Goal: Information Seeking & Learning: Learn about a topic

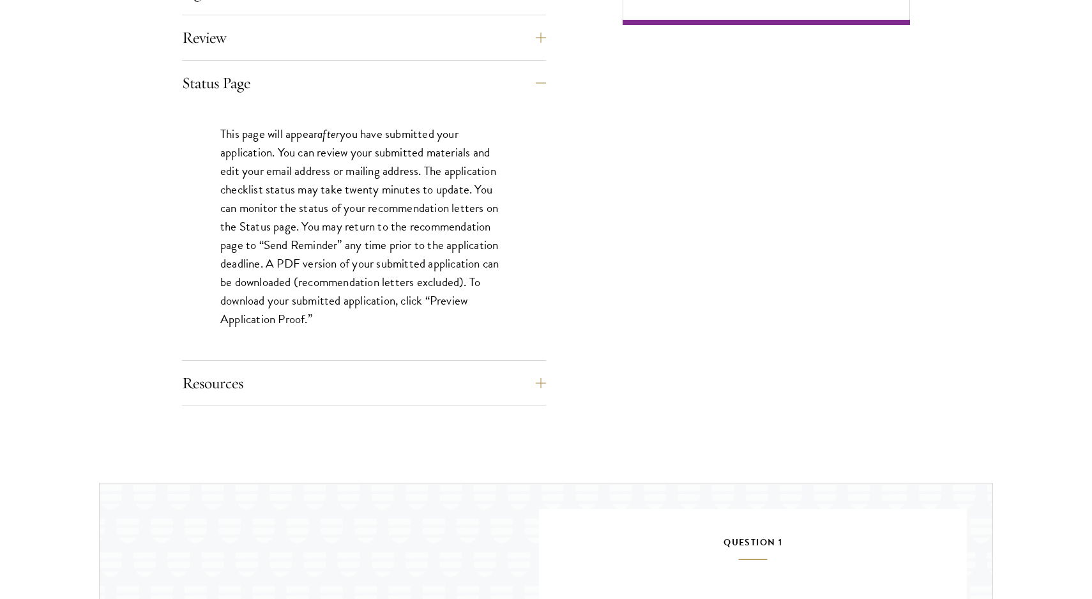
scroll to position [1123, 0]
click at [321, 383] on button "Resources" at bounding box center [374, 382] width 364 height 31
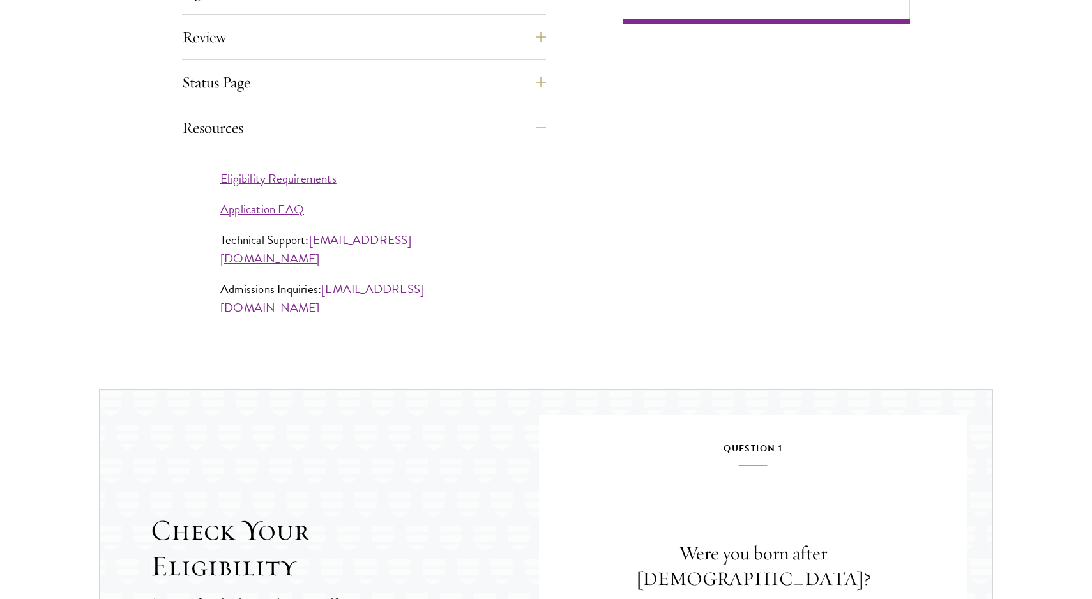
click at [323, 176] on link "Eligibility Requirements" at bounding box center [278, 178] width 116 height 19
click at [283, 205] on link "Application FAQ" at bounding box center [262, 209] width 84 height 19
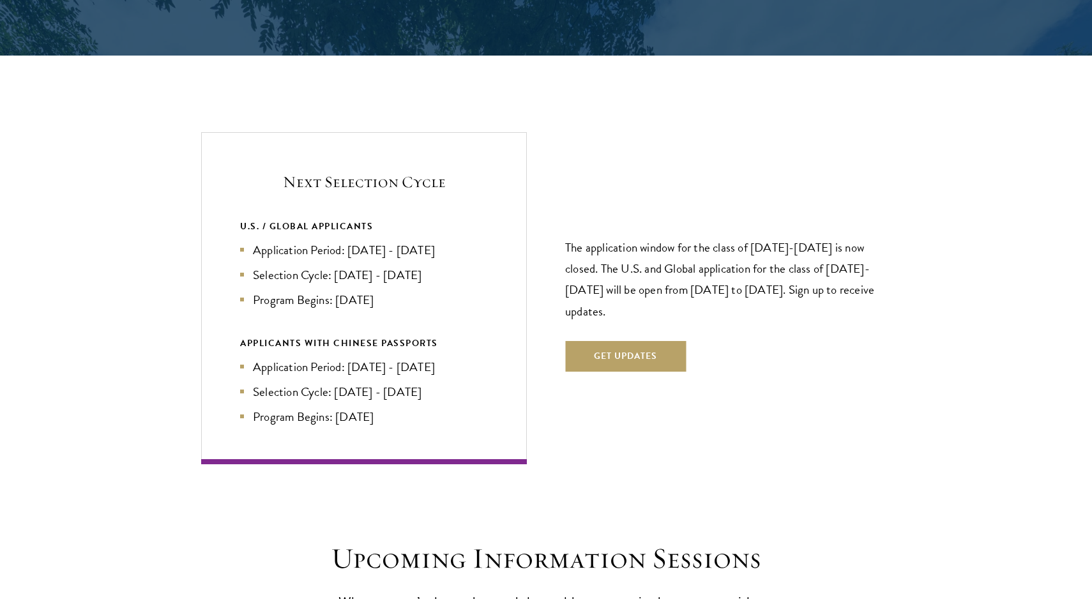
scroll to position [2651, 0]
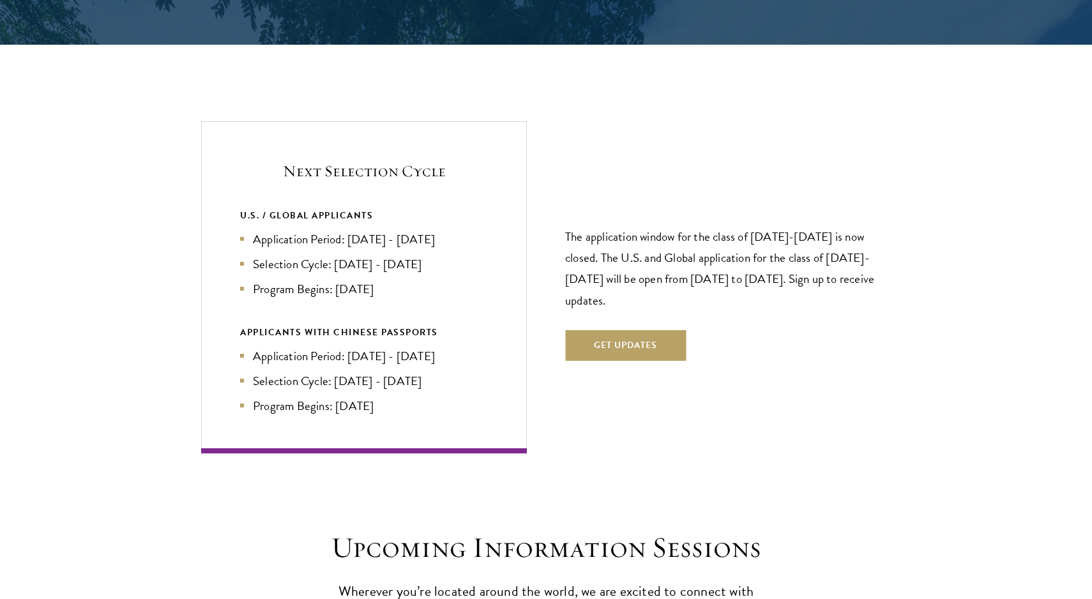
drag, startPoint x: 346, startPoint y: 209, endPoint x: 346, endPoint y: 263, distance: 53.7
click at [346, 263] on div "U.S. / GLOBAL APPLICANTS Application Period: [DATE] - [DATE] Selection Cycle: […" at bounding box center [364, 311] width 248 height 207
click at [347, 325] on div "APPLICANTS WITH CHINESE PASSPORTS" at bounding box center [364, 333] width 248 height 16
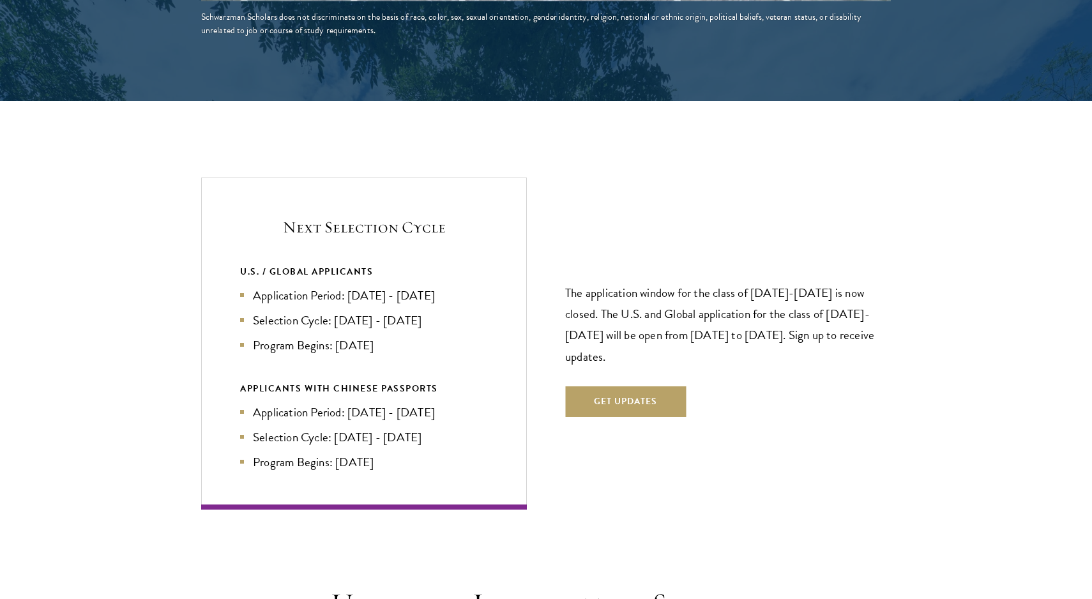
scroll to position [2603, 0]
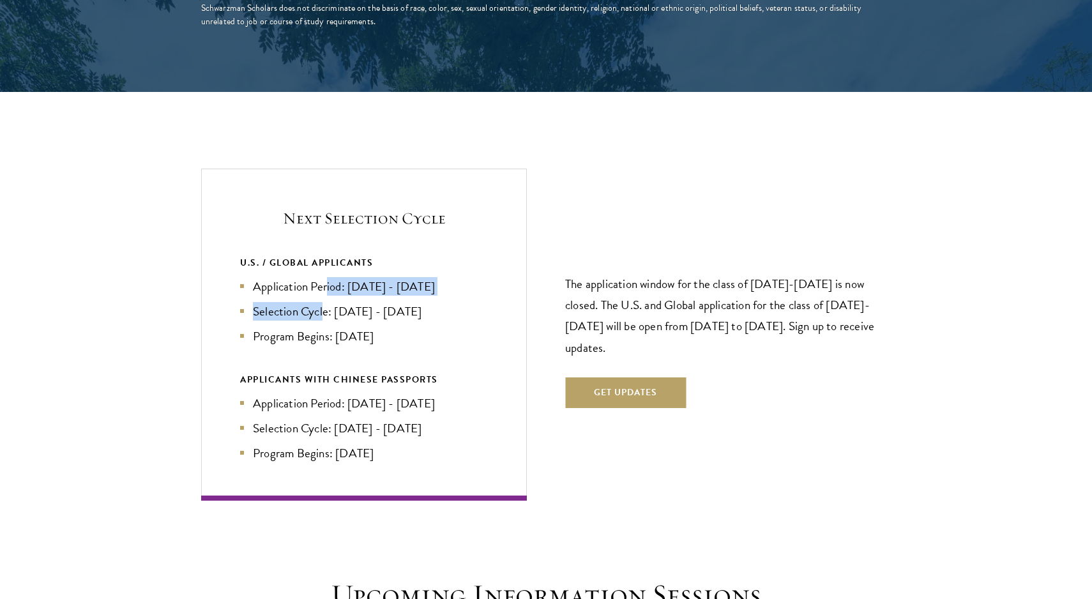
drag, startPoint x: 329, startPoint y: 252, endPoint x: 325, endPoint y: 270, distance: 19.1
click at [325, 277] on ul "Application Period: [DATE] - [DATE] Selection Cycle: [DATE] - [DATE] Program Be…" at bounding box center [364, 311] width 248 height 68
click at [325, 302] on li "Selection Cycle: [DATE] - [DATE]" at bounding box center [364, 311] width 248 height 19
drag, startPoint x: 359, startPoint y: 251, endPoint x: 349, endPoint y: 280, distance: 30.3
click at [349, 280] on ul "Application Period: [DATE] - [DATE] Selection Cycle: [DATE] - [DATE] Program Be…" at bounding box center [364, 311] width 248 height 68
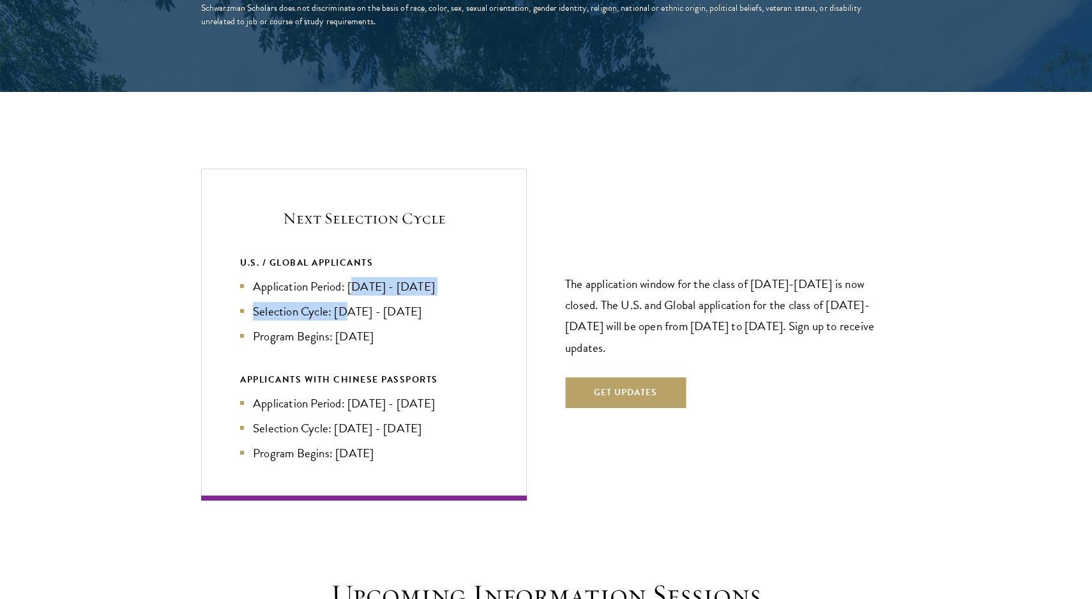
click at [349, 302] on li "Selection Cycle: [DATE] - [DATE]" at bounding box center [364, 311] width 248 height 19
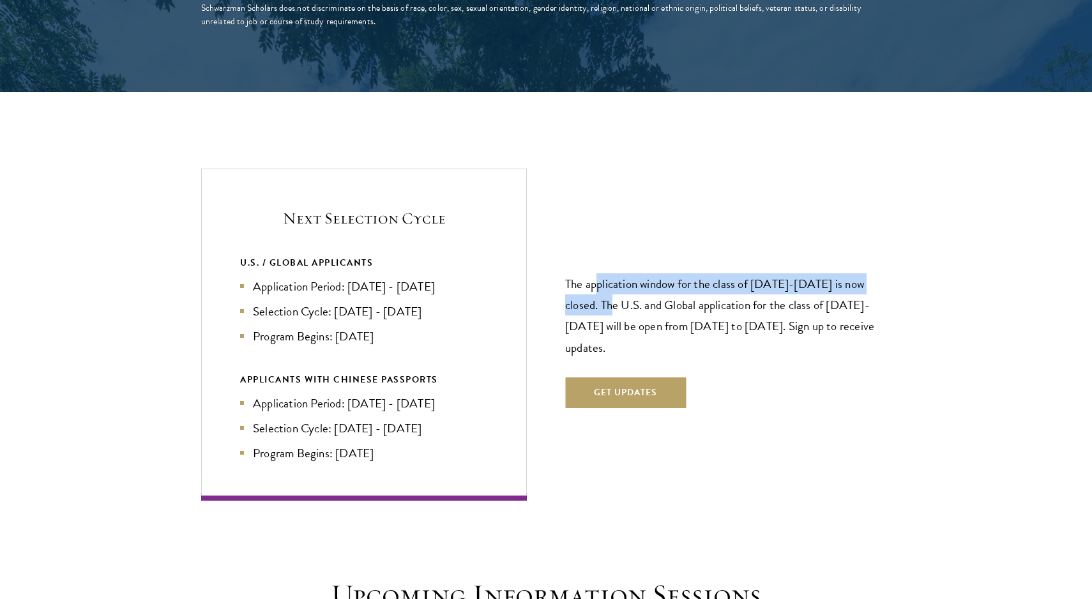
drag, startPoint x: 599, startPoint y: 240, endPoint x: 599, endPoint y: 273, distance: 32.6
click at [599, 273] on p "The application window for the class of [DATE]-[DATE] is now closed. The U.S. a…" at bounding box center [728, 315] width 326 height 84
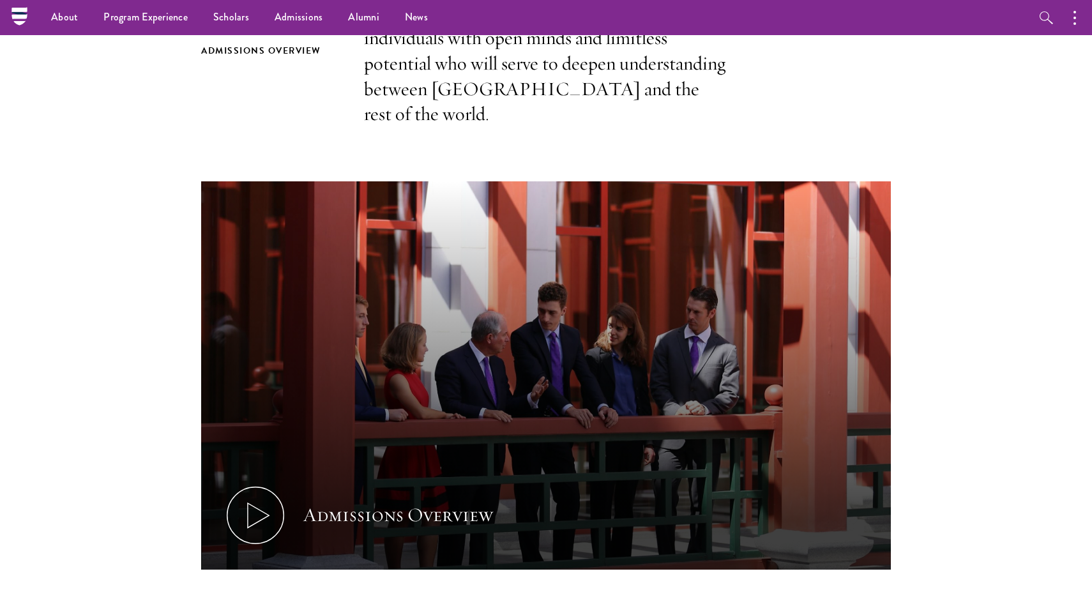
scroll to position [89, 0]
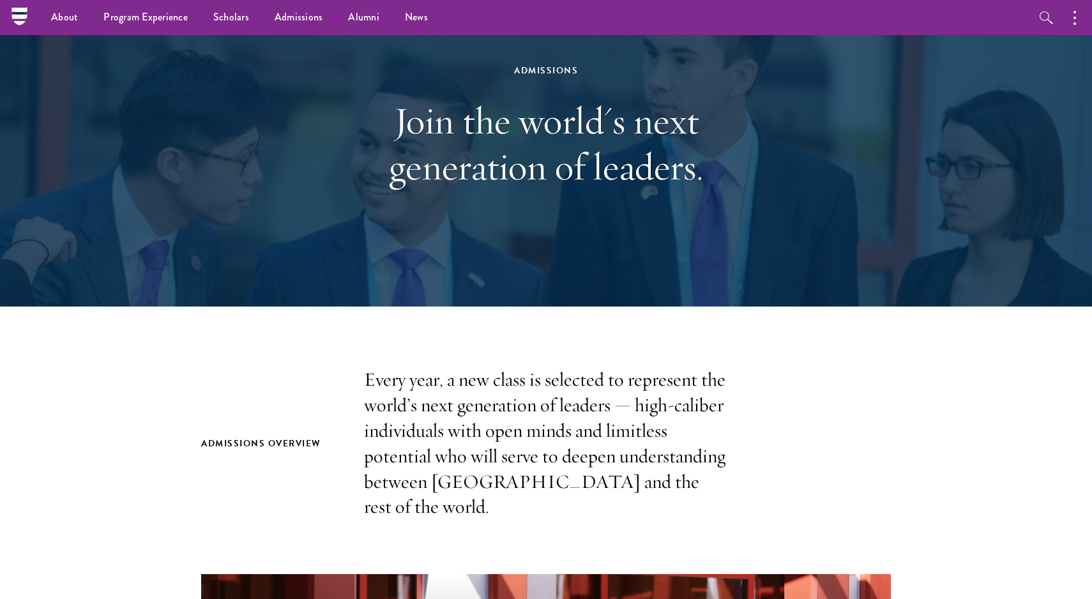
click at [24, 25] on nav "About Overview Leadership Donors Program Experience Overview Curriculum Student…" at bounding box center [465, 17] width 892 height 35
click at [24, 20] on nav "About Overview Leadership Donors Program Experience Overview Curriculum Student…" at bounding box center [465, 17] width 892 height 35
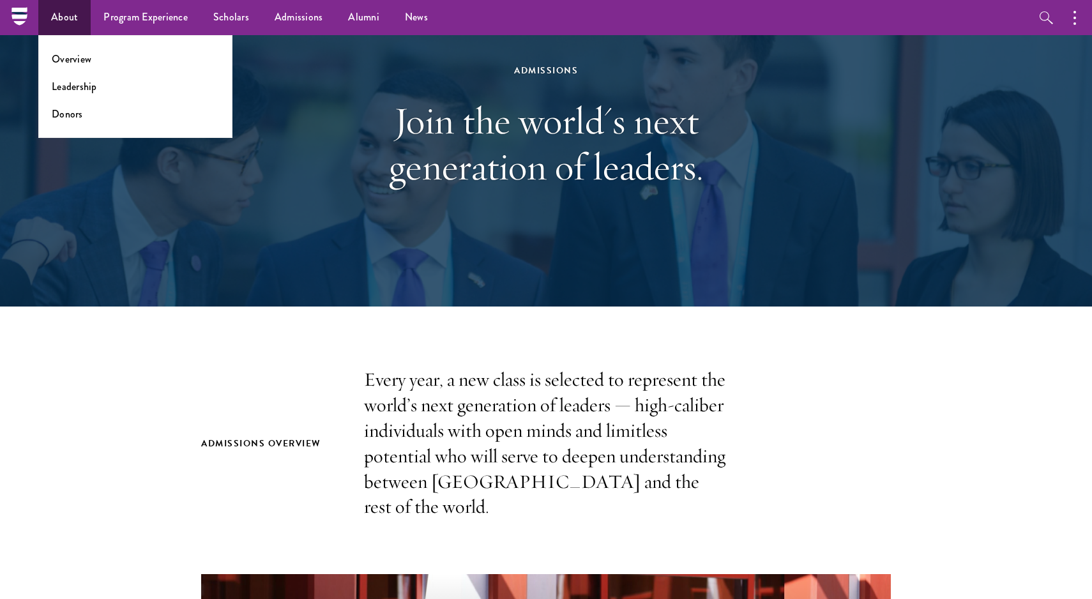
click at [42, 17] on link "About" at bounding box center [64, 17] width 52 height 35
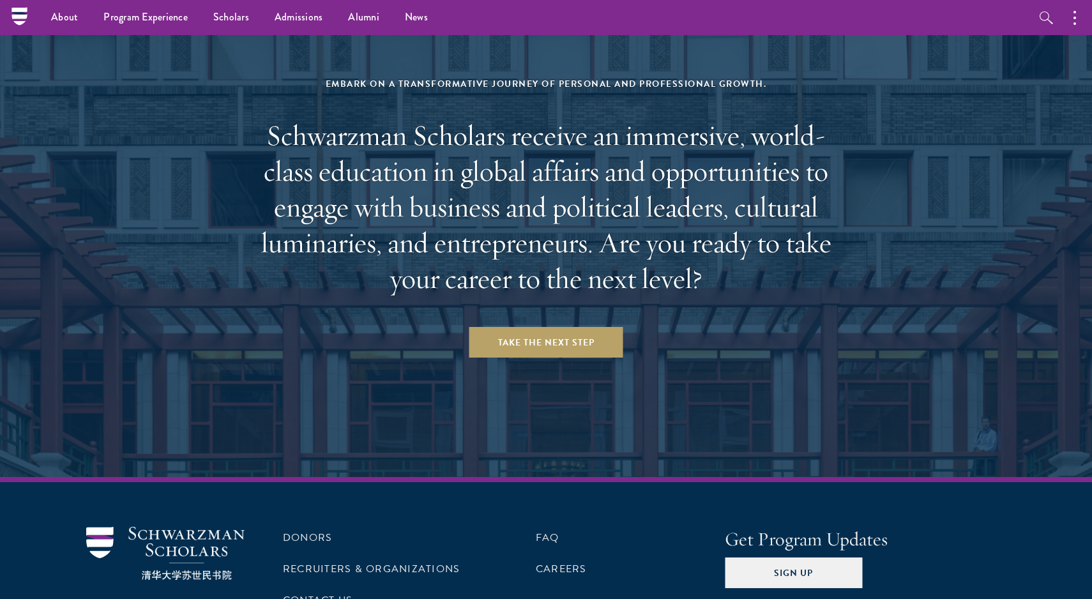
scroll to position [5267, 0]
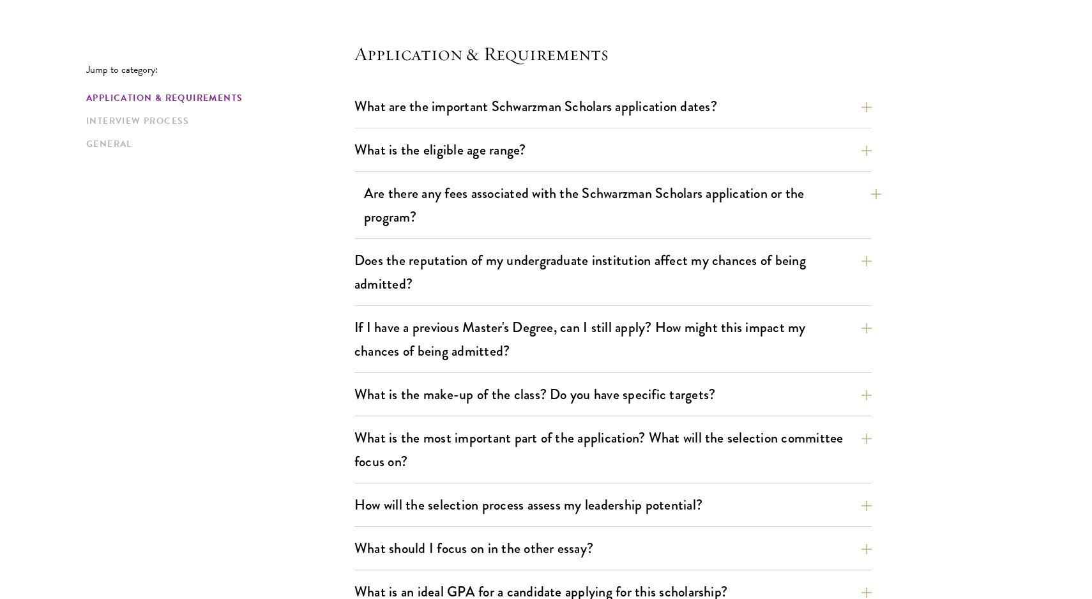
scroll to position [341, 0]
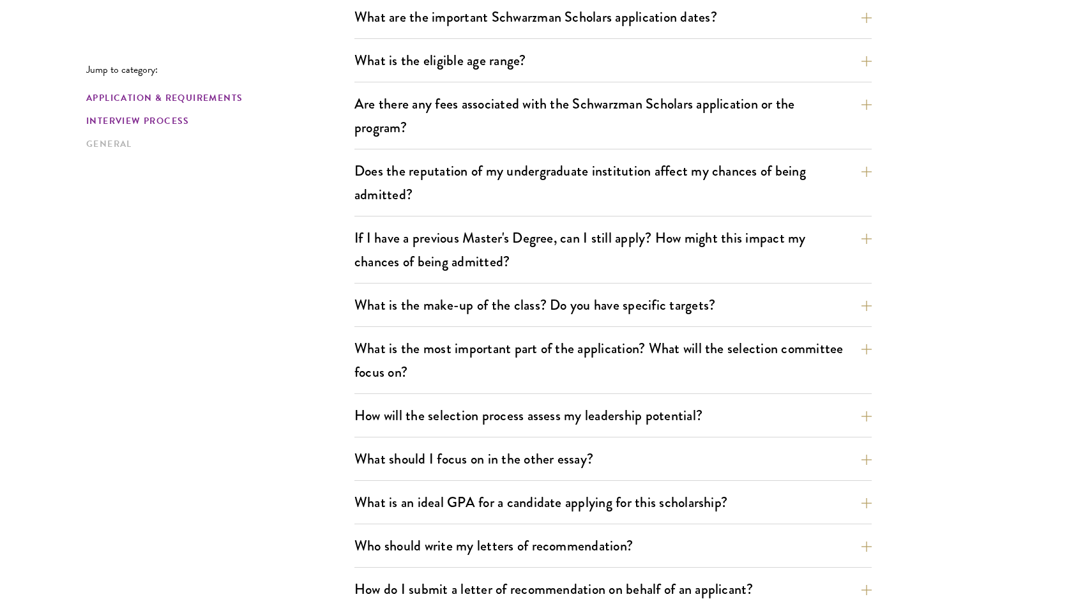
click at [220, 127] on link "Interview Process" at bounding box center [216, 120] width 261 height 13
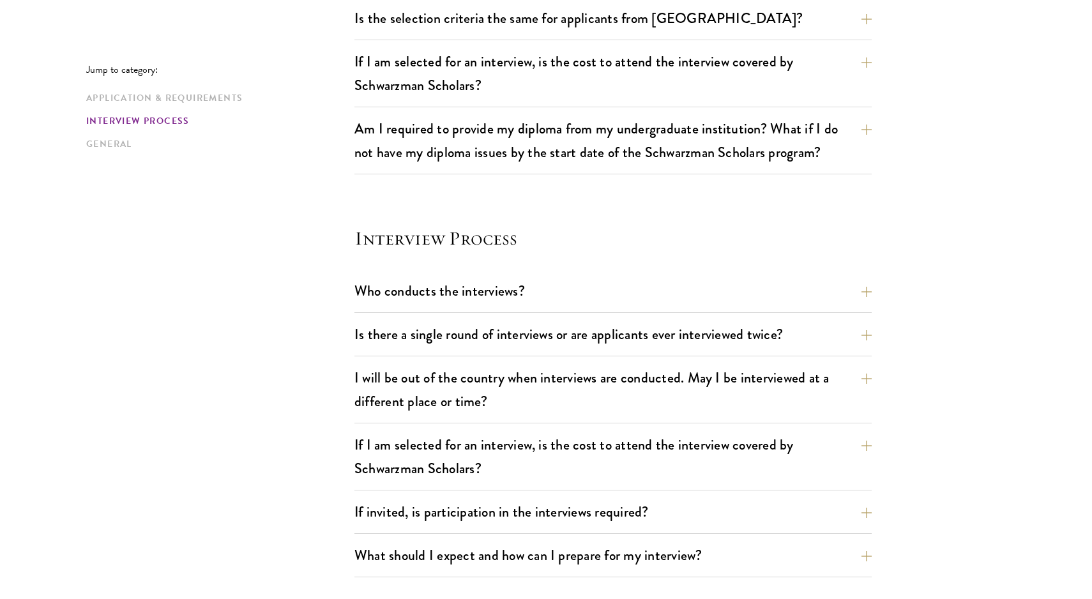
scroll to position [1424, 0]
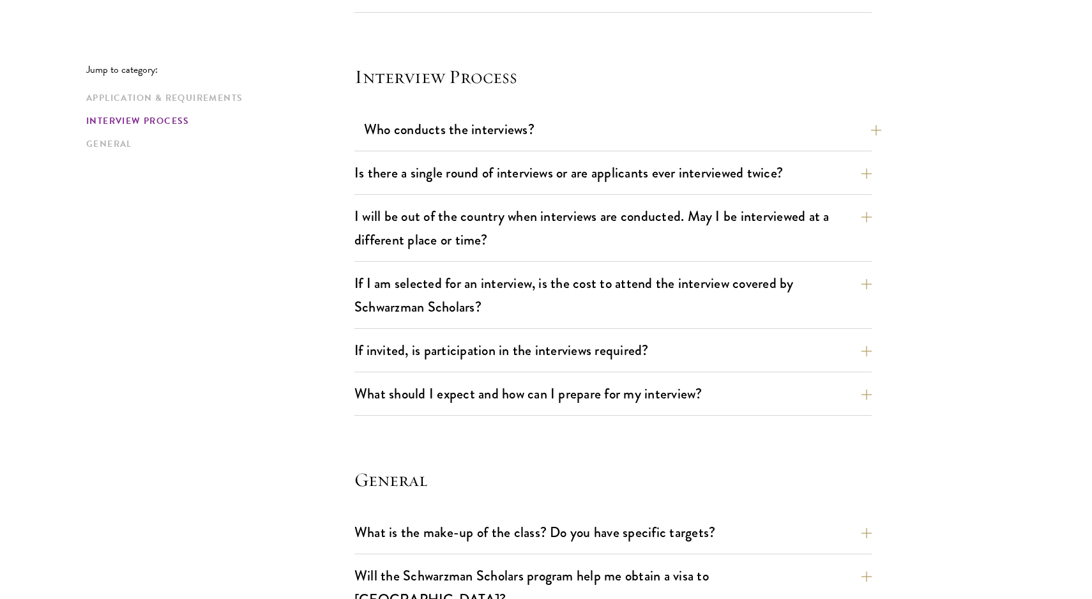
click at [455, 133] on button "Who conducts the interviews?" at bounding box center [622, 129] width 517 height 29
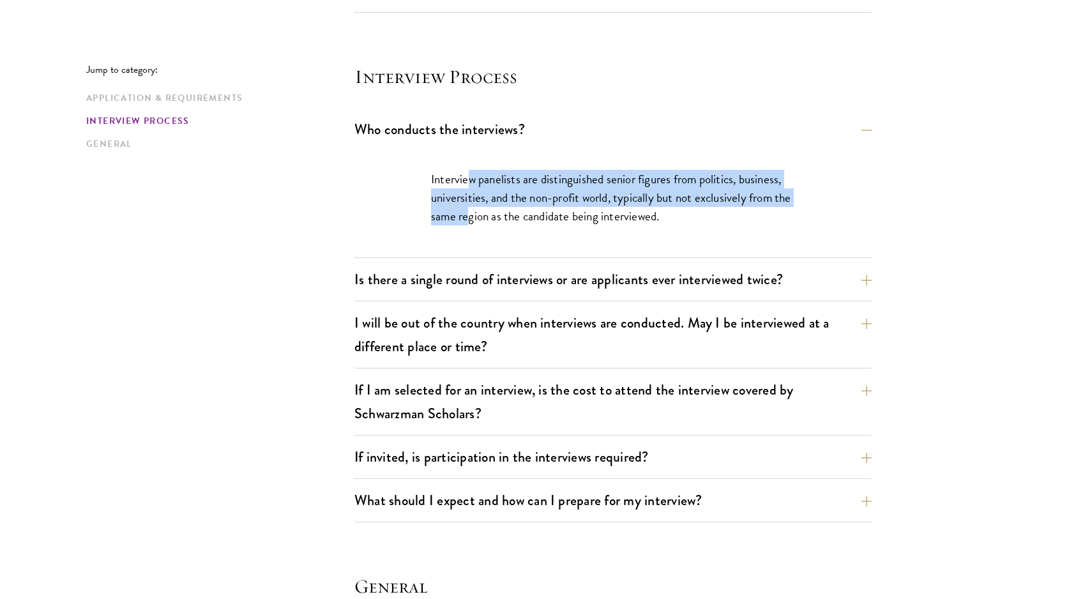
drag, startPoint x: 469, startPoint y: 172, endPoint x: 468, endPoint y: 211, distance: 39.0
click at [468, 211] on p "Interview panelists are distinguished senior figures from politics, business, u…" at bounding box center [613, 198] width 364 height 56
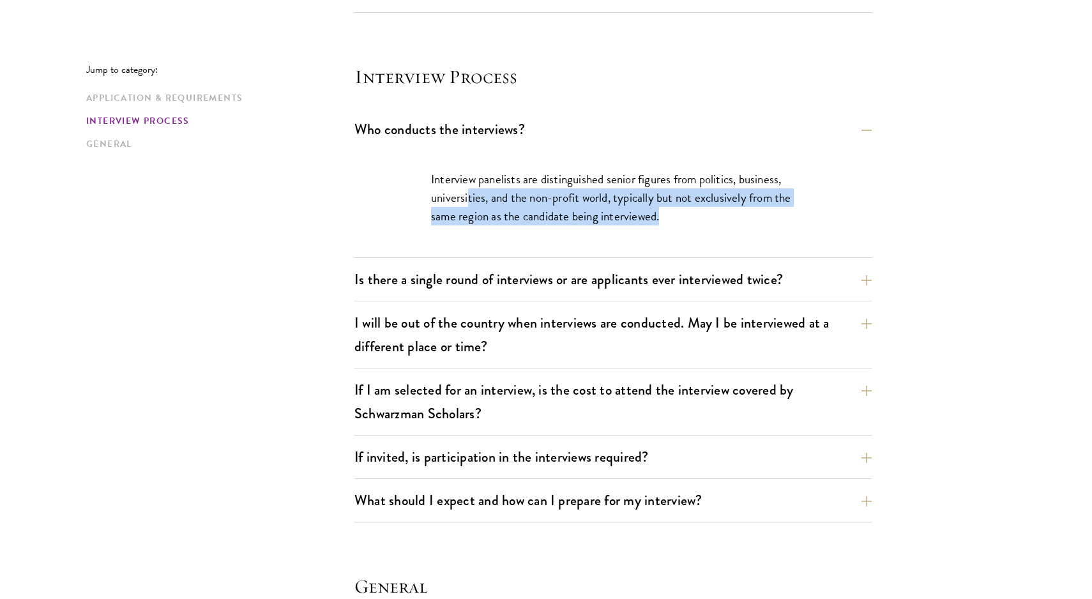
drag, startPoint x: 469, startPoint y: 200, endPoint x: 467, endPoint y: 226, distance: 26.3
click at [467, 226] on div "Interview panelists are distinguished senior figures from politics, business, u…" at bounding box center [613, 204] width 441 height 107
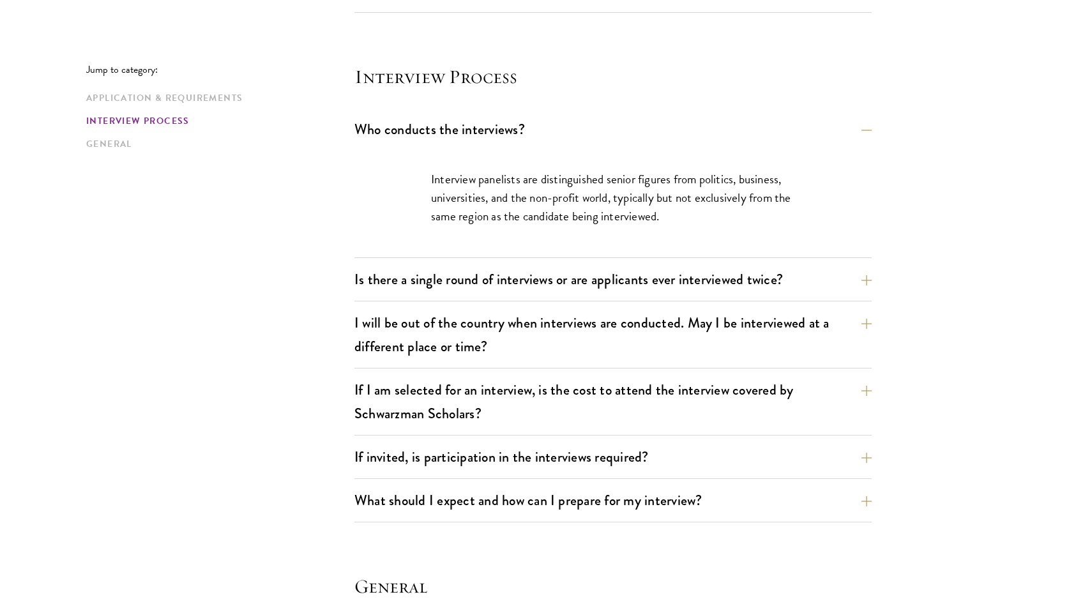
scroll to position [1442, 0]
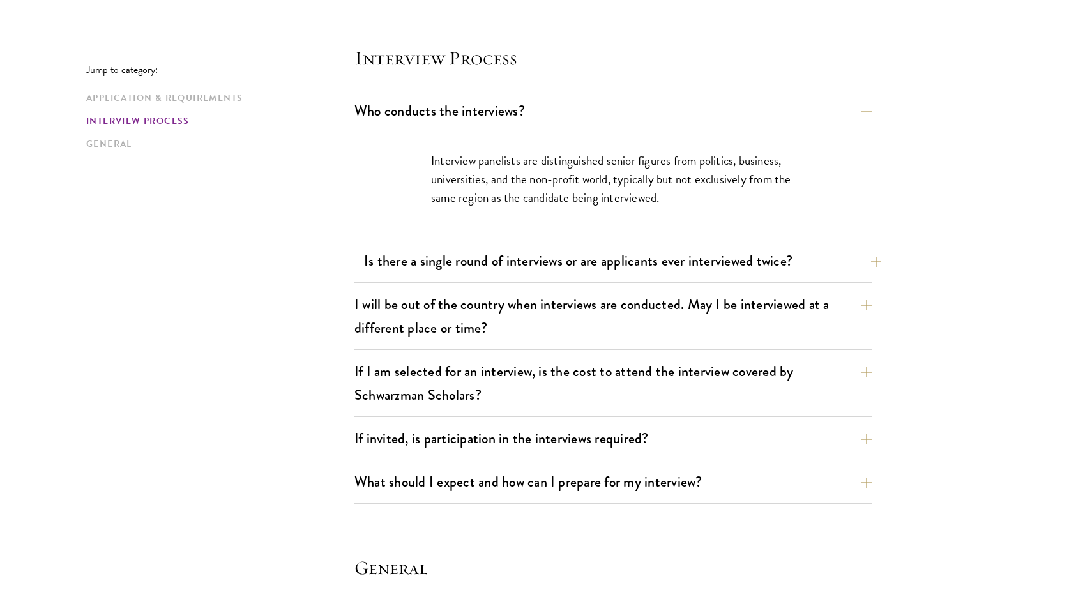
click at [459, 259] on button "Is there a single round of interviews or are applicants ever interviewed twice?" at bounding box center [622, 261] width 517 height 29
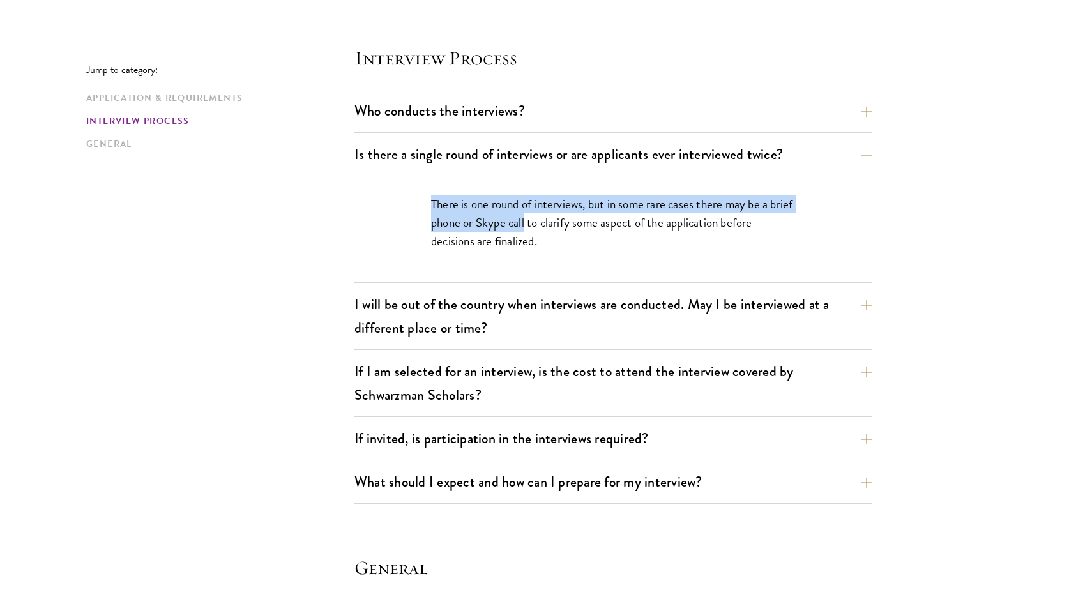
drag, startPoint x: 431, startPoint y: 209, endPoint x: 550, endPoint y: 217, distance: 119.1
click at [550, 217] on p "There is one round of interviews, but in some rare cases there may be a brief p…" at bounding box center [613, 223] width 364 height 56
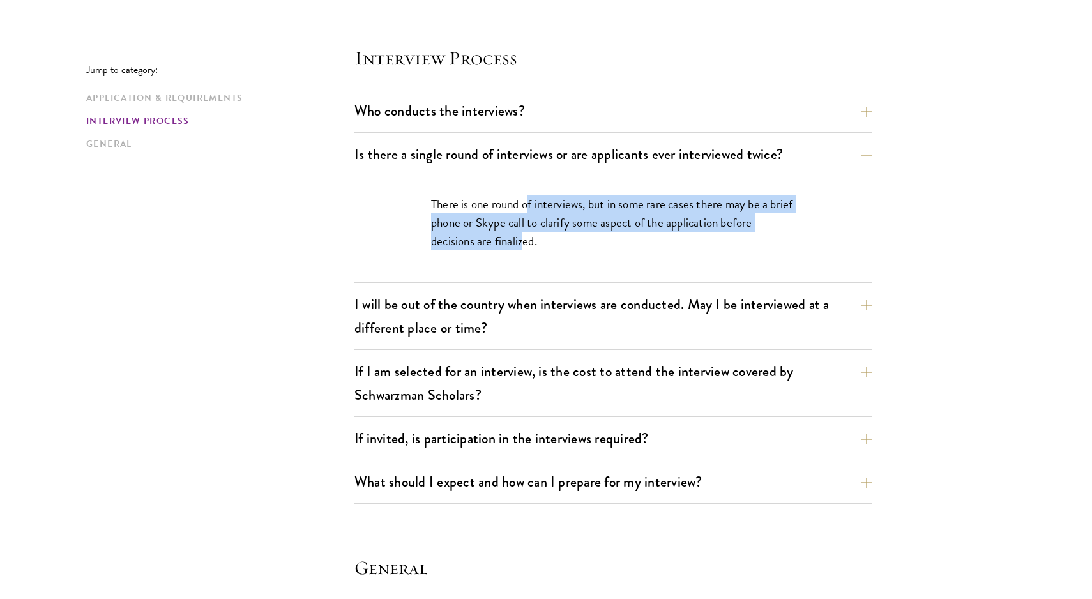
drag, startPoint x: 530, startPoint y: 208, endPoint x: 526, endPoint y: 236, distance: 27.7
click at [526, 236] on p "There is one round of interviews, but in some rare cases there may be a brief p…" at bounding box center [613, 223] width 364 height 56
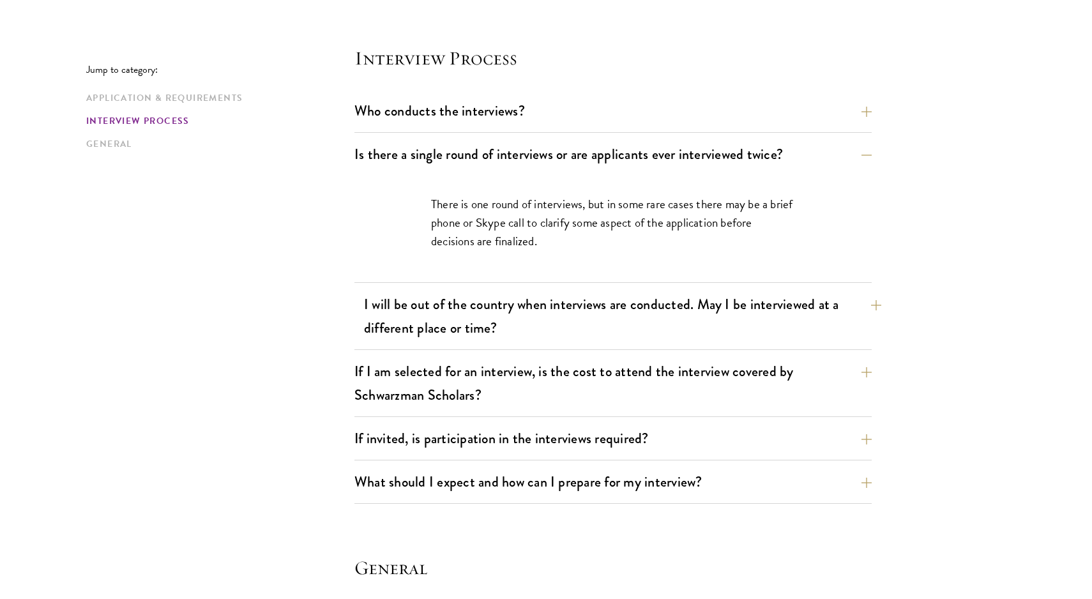
click at [480, 318] on button "I will be out of the country when interviews are conducted. May I be interviewe…" at bounding box center [622, 316] width 517 height 52
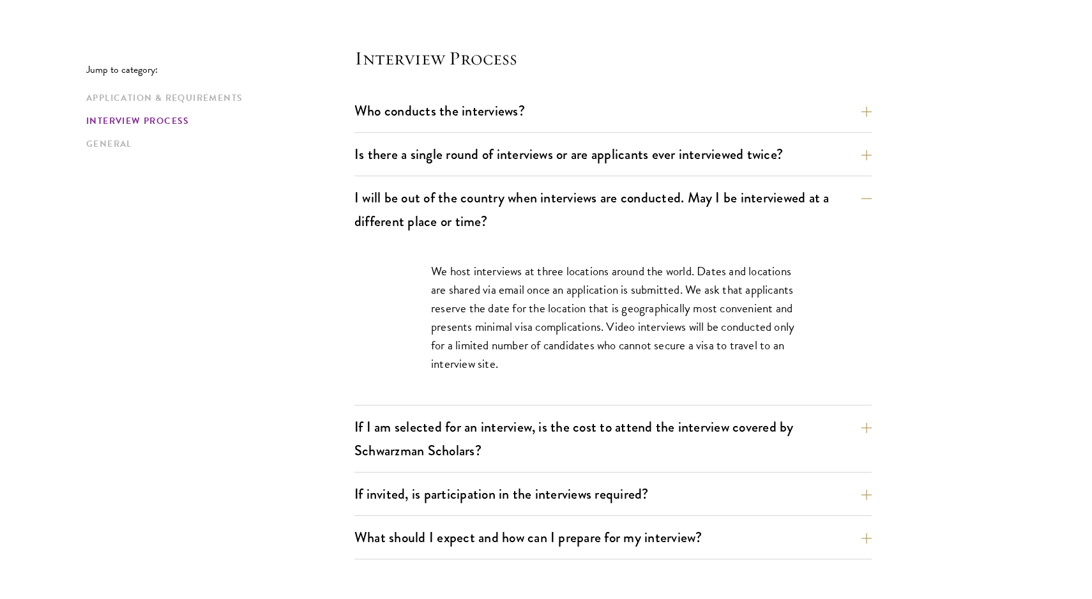
drag, startPoint x: 486, startPoint y: 189, endPoint x: 479, endPoint y: 251, distance: 62.3
click at [479, 251] on div "I will be out of the country when interviews are conducted. May I be interviewe…" at bounding box center [613, 294] width 517 height 222
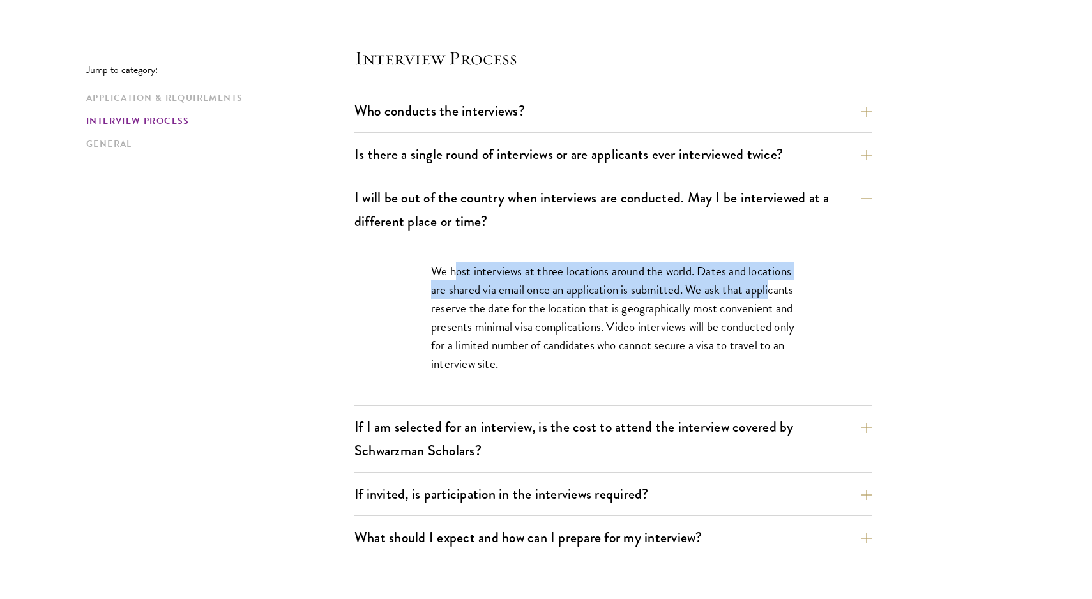
drag, startPoint x: 456, startPoint y: 273, endPoint x: 455, endPoint y: 305, distance: 32.0
click at [455, 305] on p "We host interviews at three locations around the world. Dates and locations are…" at bounding box center [613, 317] width 364 height 111
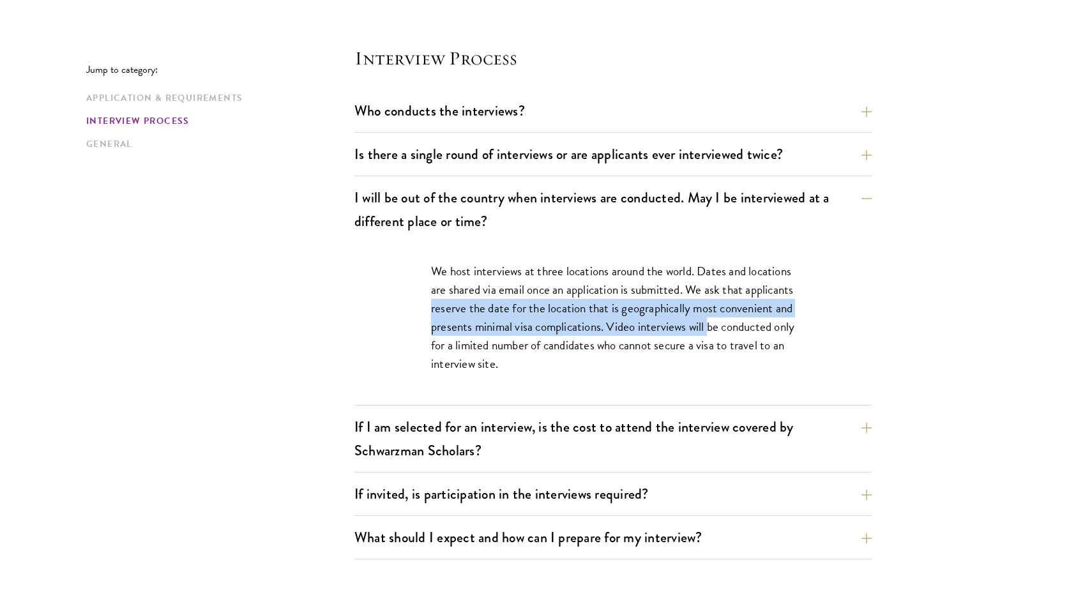
drag, startPoint x: 478, startPoint y: 309, endPoint x: 432, endPoint y: 346, distance: 59.5
click at [432, 346] on p "We host interviews at three locations around the world. Dates and locations are…" at bounding box center [613, 317] width 364 height 111
click at [432, 347] on p "We host interviews at three locations around the world. Dates and locations are…" at bounding box center [613, 317] width 364 height 111
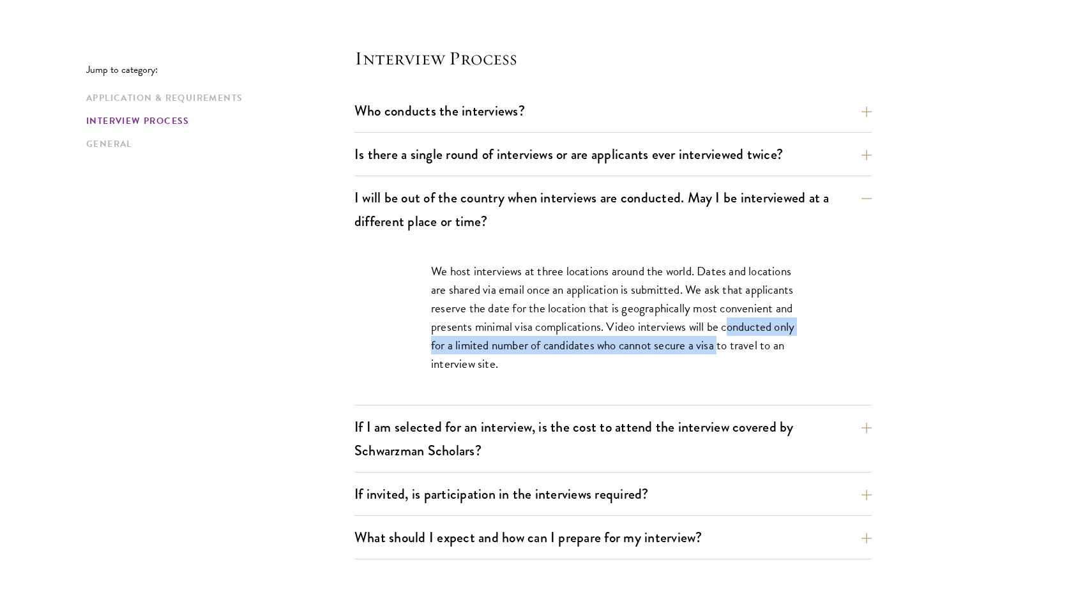
drag, startPoint x: 452, startPoint y: 342, endPoint x: 452, endPoint y: 361, distance: 19.2
click at [452, 361] on p "We host interviews at three locations around the world. Dates and locations are…" at bounding box center [613, 317] width 364 height 111
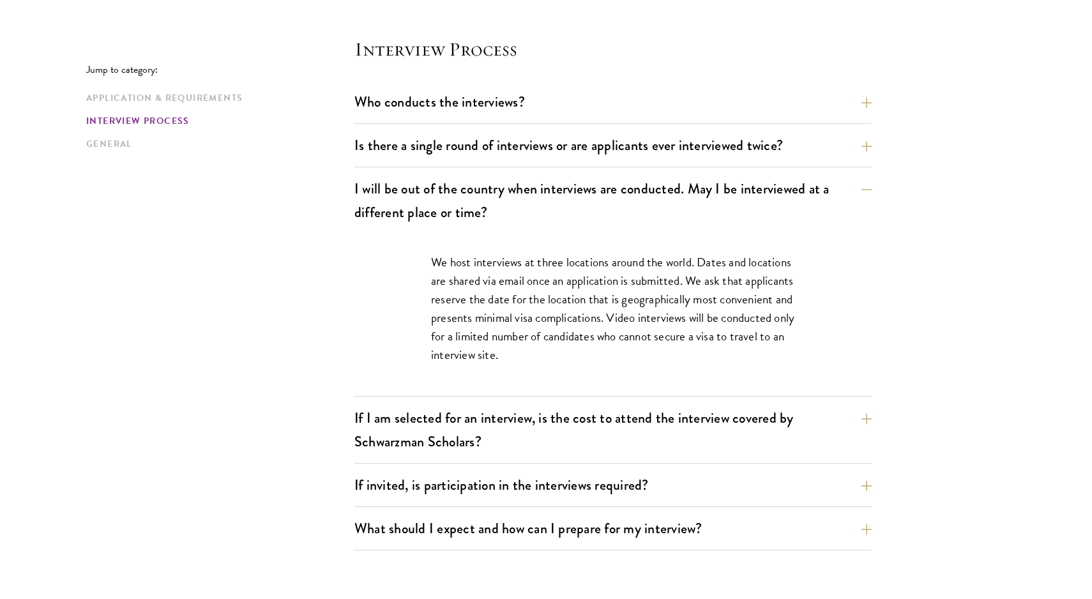
scroll to position [1453, 0]
drag, startPoint x: 447, startPoint y: 356, endPoint x: 560, endPoint y: 356, distance: 113.1
click at [560, 356] on p "We host interviews at three locations around the world. Dates and locations are…" at bounding box center [613, 307] width 364 height 111
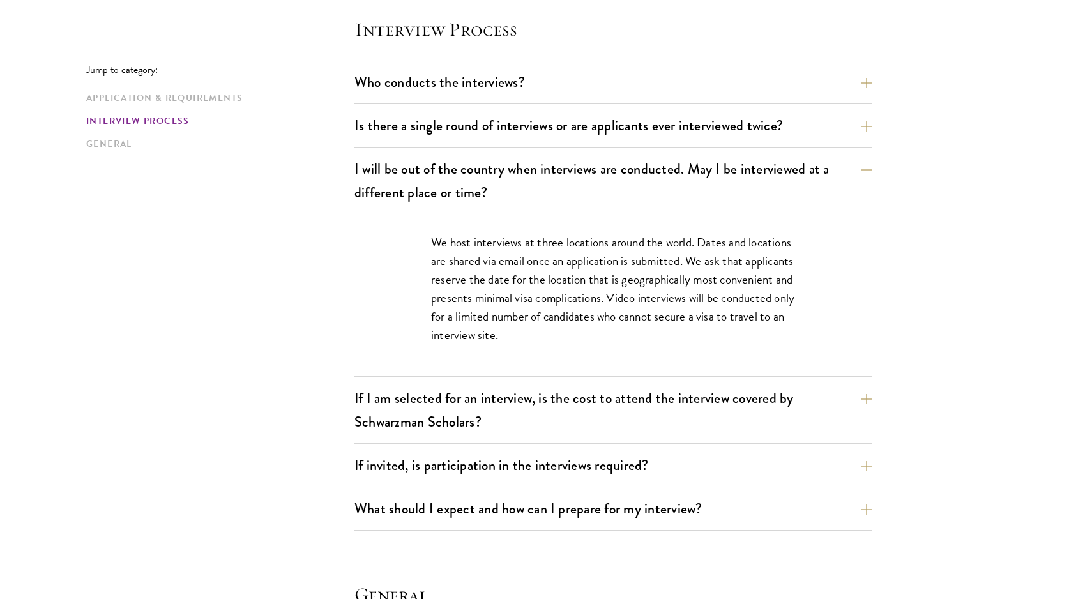
scroll to position [1472, 0]
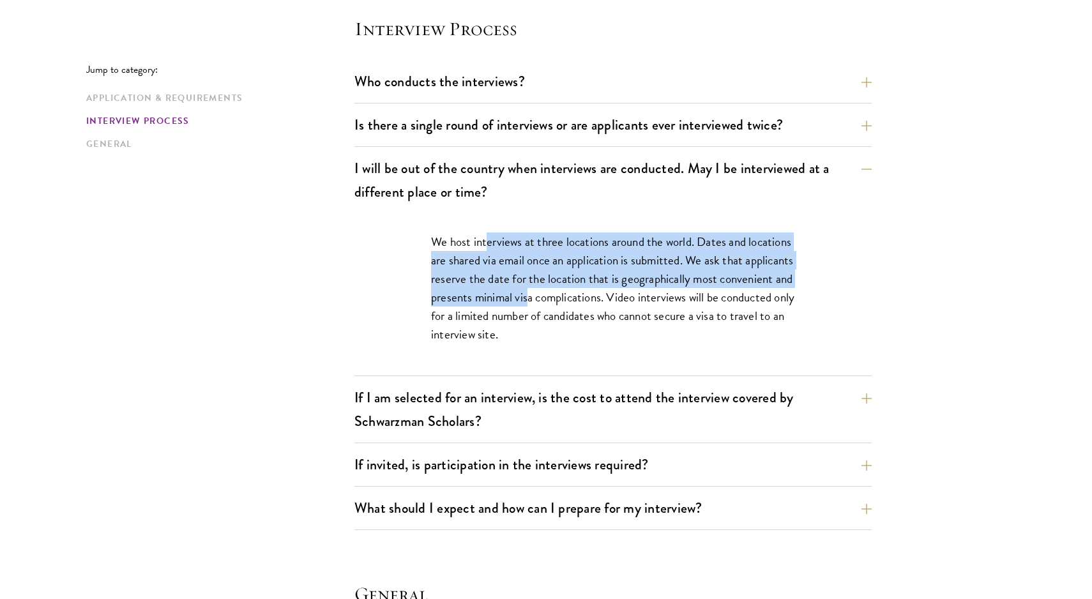
drag, startPoint x: 489, startPoint y: 245, endPoint x: 604, endPoint y: 302, distance: 127.4
click at [604, 302] on p "We host interviews at three locations around the world. Dates and locations are…" at bounding box center [613, 288] width 364 height 111
drag, startPoint x: 433, startPoint y: 244, endPoint x: 466, endPoint y: 291, distance: 56.9
click at [466, 291] on p "We host interviews at three locations around the world. Dates and locations are…" at bounding box center [613, 288] width 364 height 111
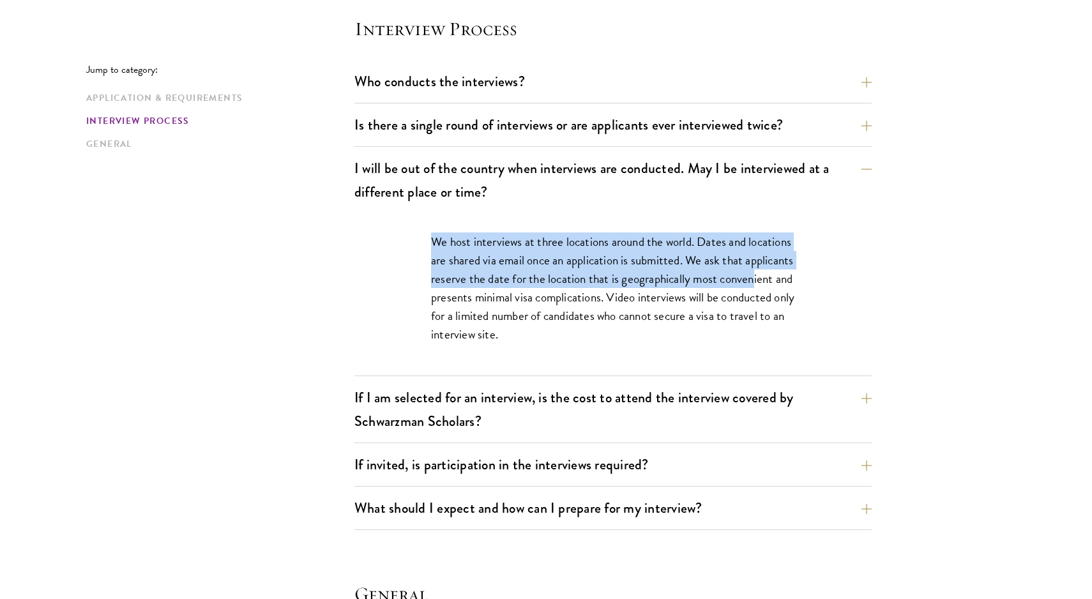
click at [466, 291] on p "We host interviews at three locations around the world. Dates and locations are…" at bounding box center [613, 288] width 364 height 111
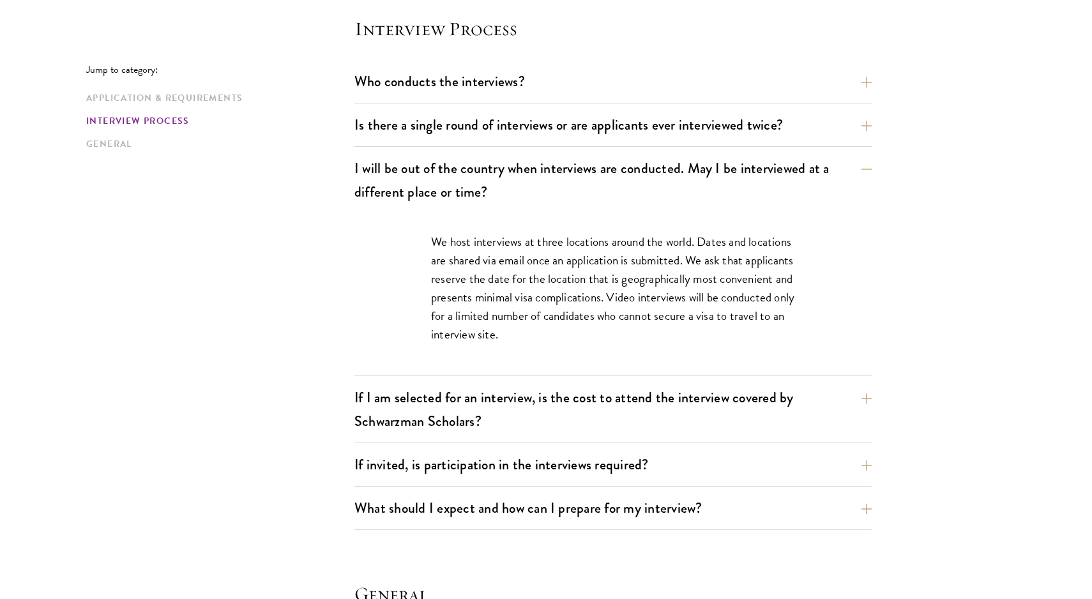
scroll to position [1556, 0]
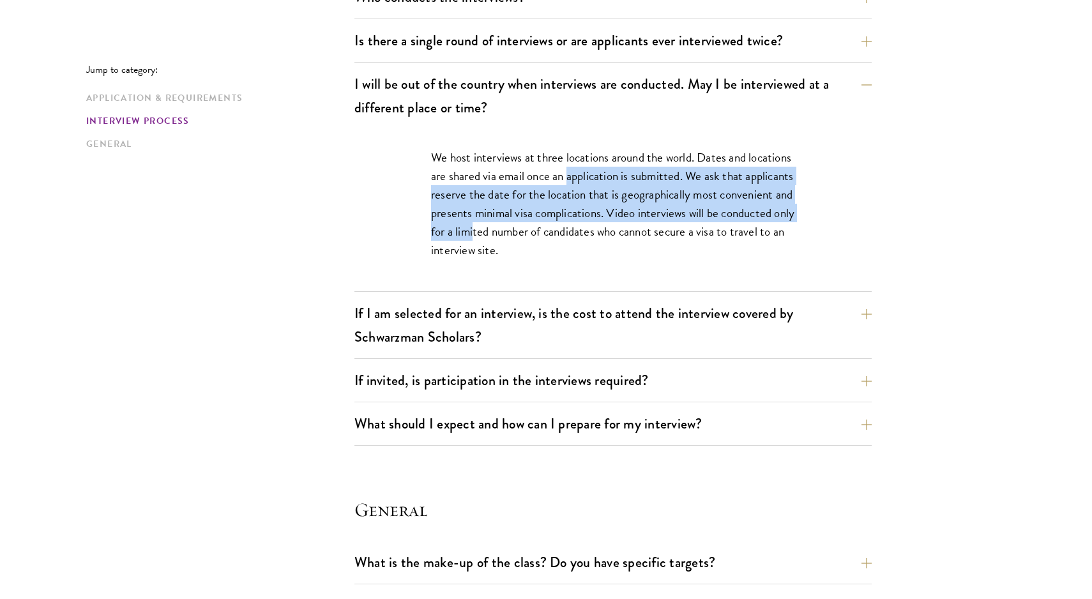
drag, startPoint x: 567, startPoint y: 166, endPoint x: 566, endPoint y: 237, distance: 70.9
click at [567, 238] on p "We host interviews at three locations around the world. Dates and locations are…" at bounding box center [613, 203] width 364 height 111
click at [566, 237] on p "We host interviews at three locations around the world. Dates and locations are…" at bounding box center [613, 203] width 364 height 111
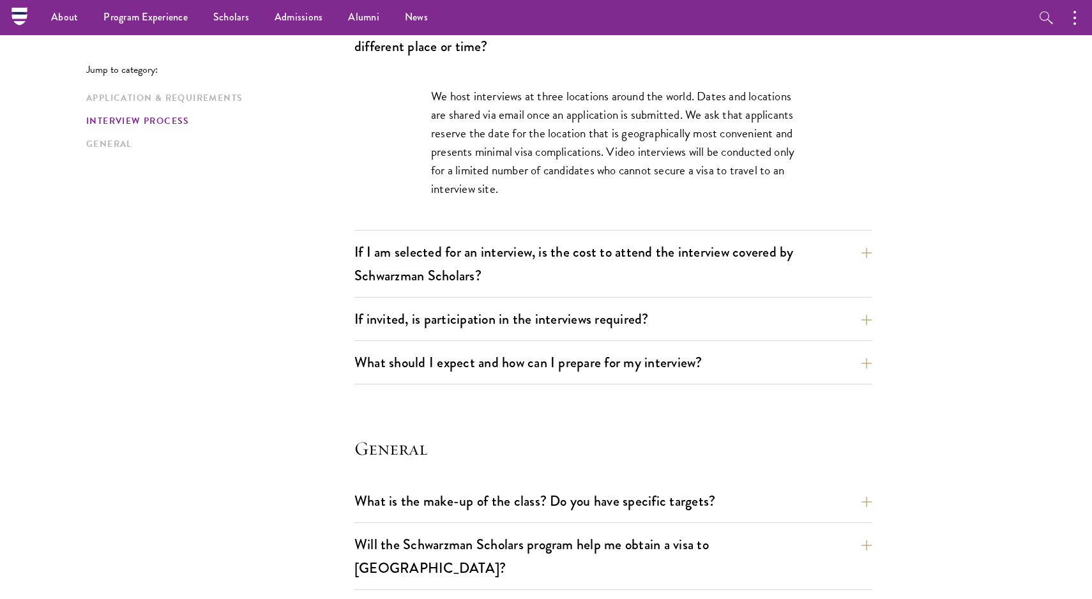
scroll to position [1618, 0]
click at [558, 255] on button "If I am selected for an interview, is the cost to attend the interview covered …" at bounding box center [622, 264] width 517 height 52
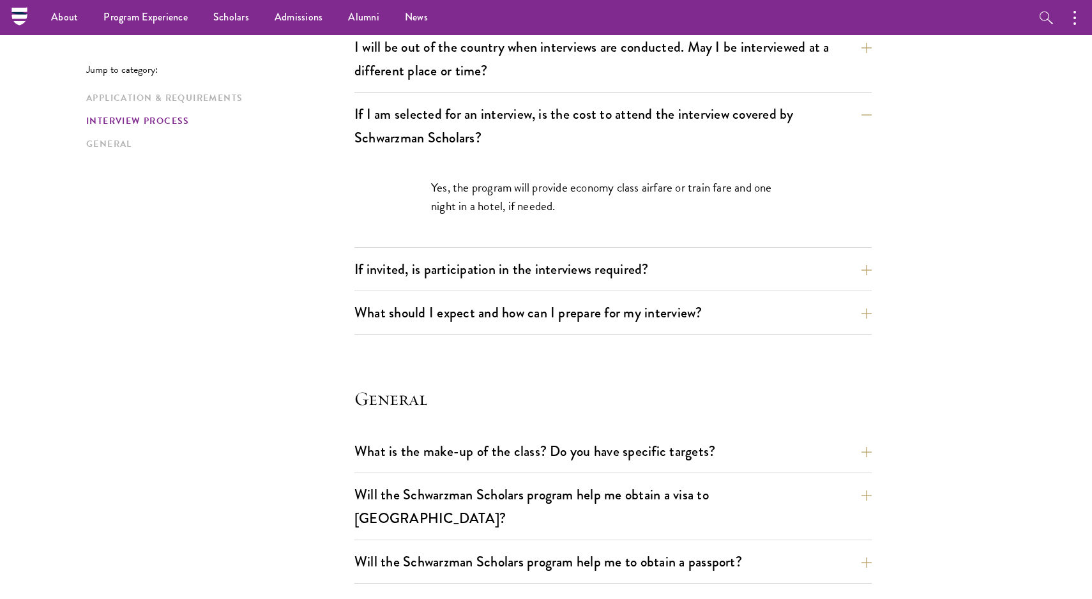
scroll to position [1586, 0]
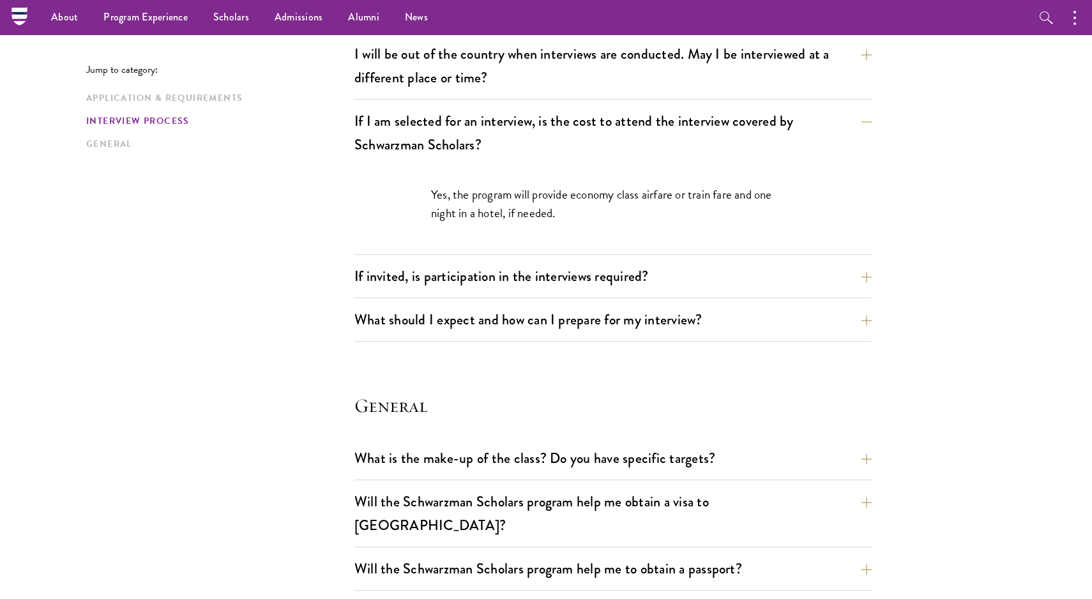
drag, startPoint x: 364, startPoint y: 126, endPoint x: 374, endPoint y: 178, distance: 53.4
click at [374, 178] on div "If I am selected for an interview, is the cost to attend the interview covered …" at bounding box center [613, 181] width 517 height 148
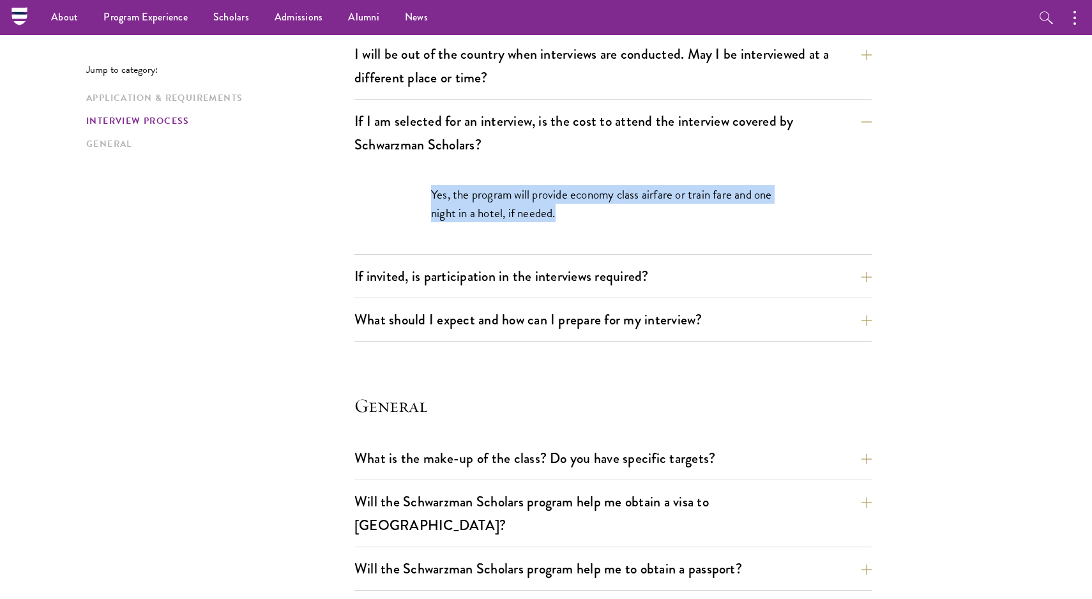
drag, startPoint x: 429, startPoint y: 188, endPoint x: 634, endPoint y: 226, distance: 207.8
click at [634, 226] on div "Yes, the program will provide economy class airfare or train fare and one night…" at bounding box center [613, 210] width 441 height 88
drag, startPoint x: 532, startPoint y: 198, endPoint x: 532, endPoint y: 217, distance: 19.2
click at [532, 217] on p "Yes, the program will provide economy class airfare or train fare and one night…" at bounding box center [613, 203] width 364 height 37
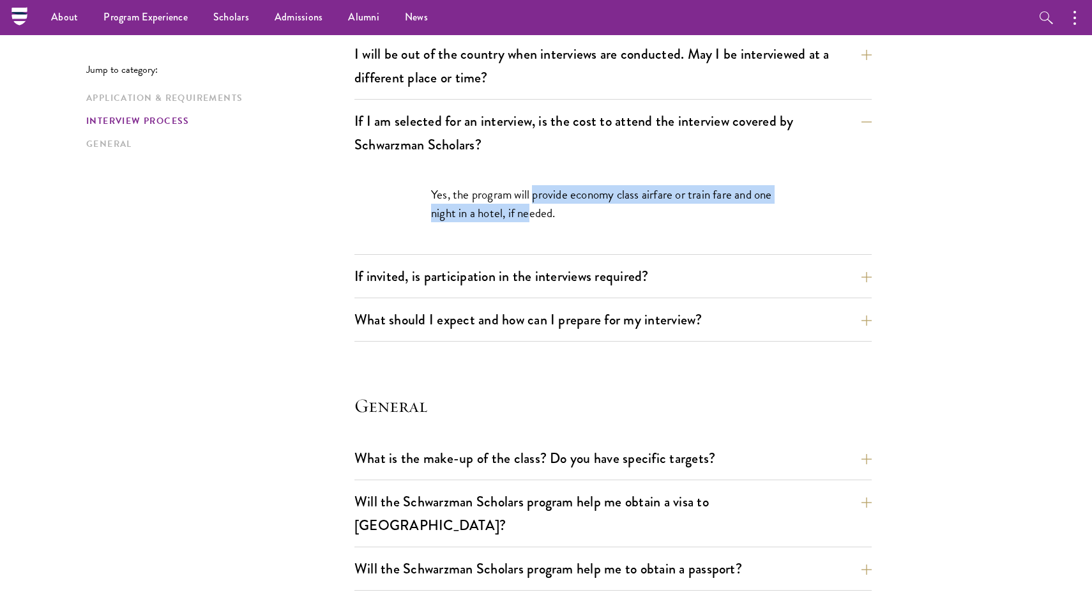
click at [532, 217] on p "Yes, the program will provide economy class airfare or train fare and one night…" at bounding box center [613, 203] width 364 height 37
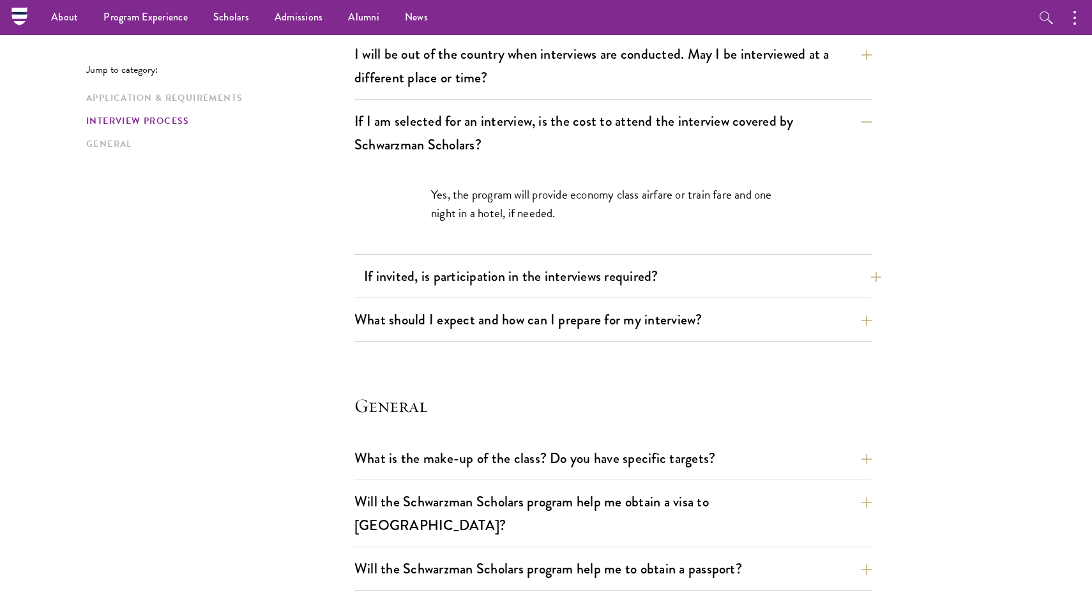
click at [511, 278] on button "If invited, is participation in the interviews required?" at bounding box center [622, 276] width 517 height 29
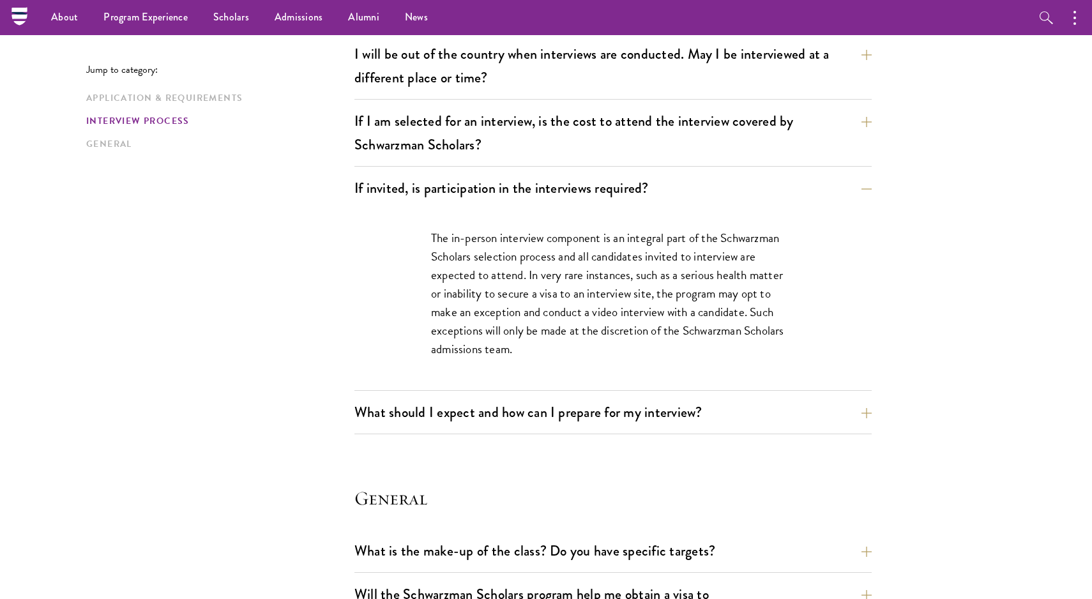
scroll to position [1577, 0]
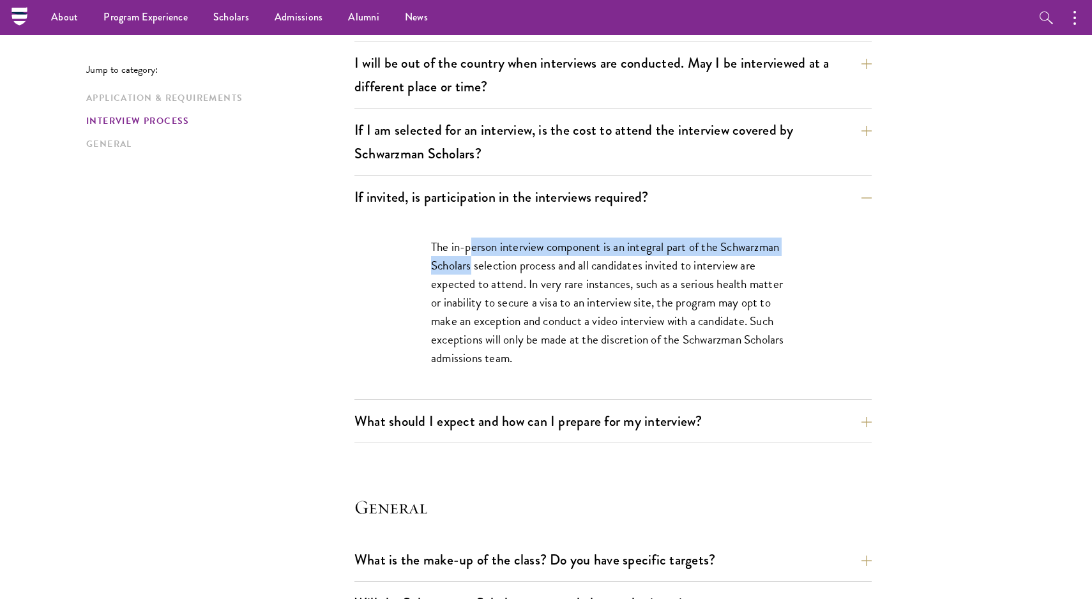
drag, startPoint x: 473, startPoint y: 252, endPoint x: 472, endPoint y: 272, distance: 19.8
click at [472, 272] on p "The in-person interview component is an integral part of the Schwarzman Scholar…" at bounding box center [613, 303] width 364 height 130
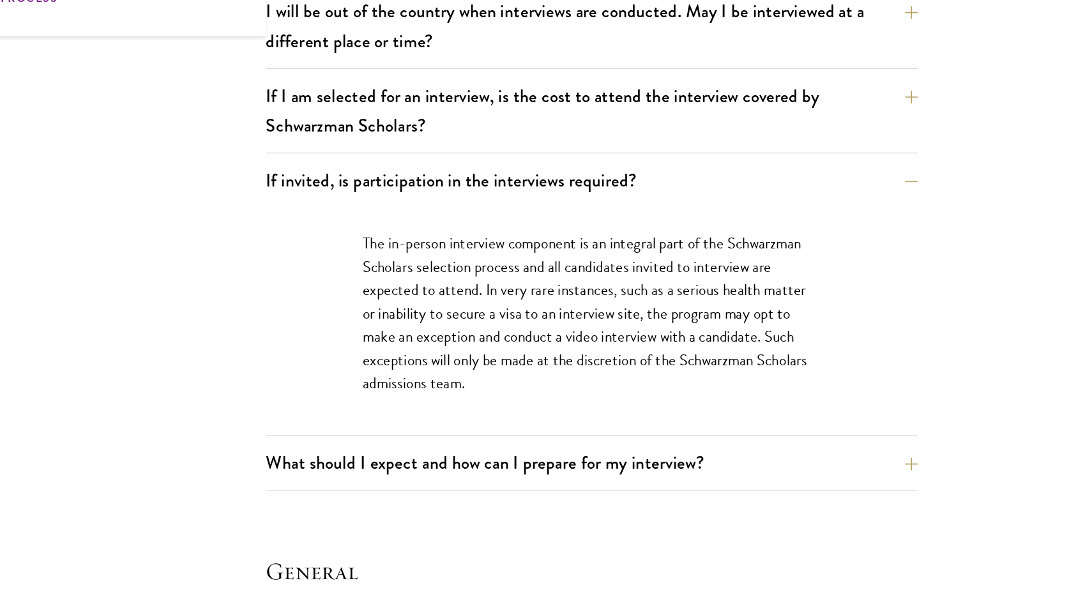
scroll to position [1465, 0]
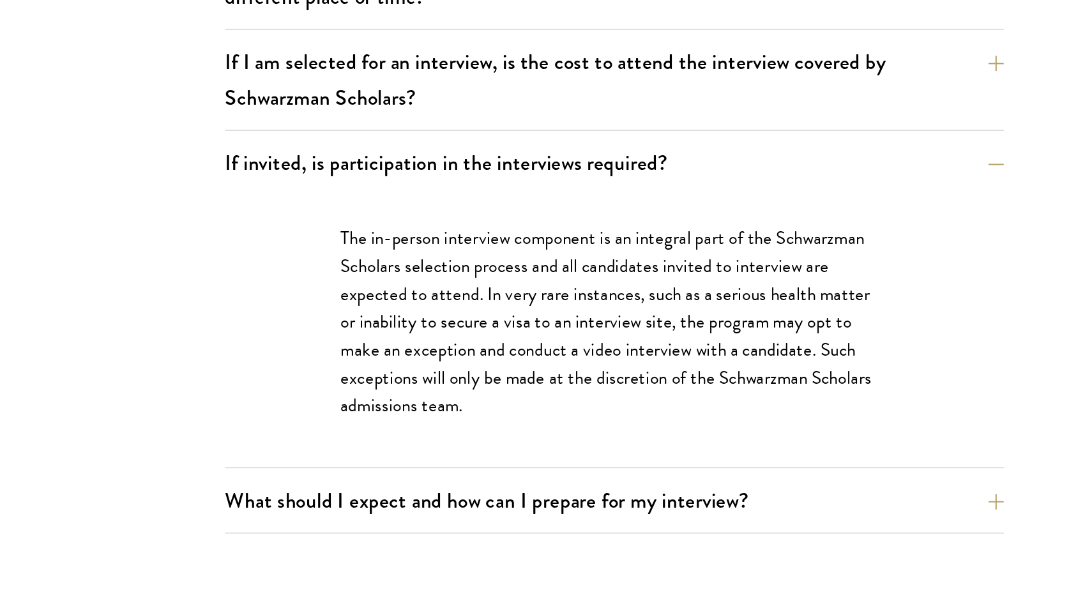
drag, startPoint x: 309, startPoint y: 209, endPoint x: 309, endPoint y: 220, distance: 10.9
click at [431, 350] on p "The in-person interview component is an integral part of the Schwarzman Scholar…" at bounding box center [613, 415] width 364 height 130
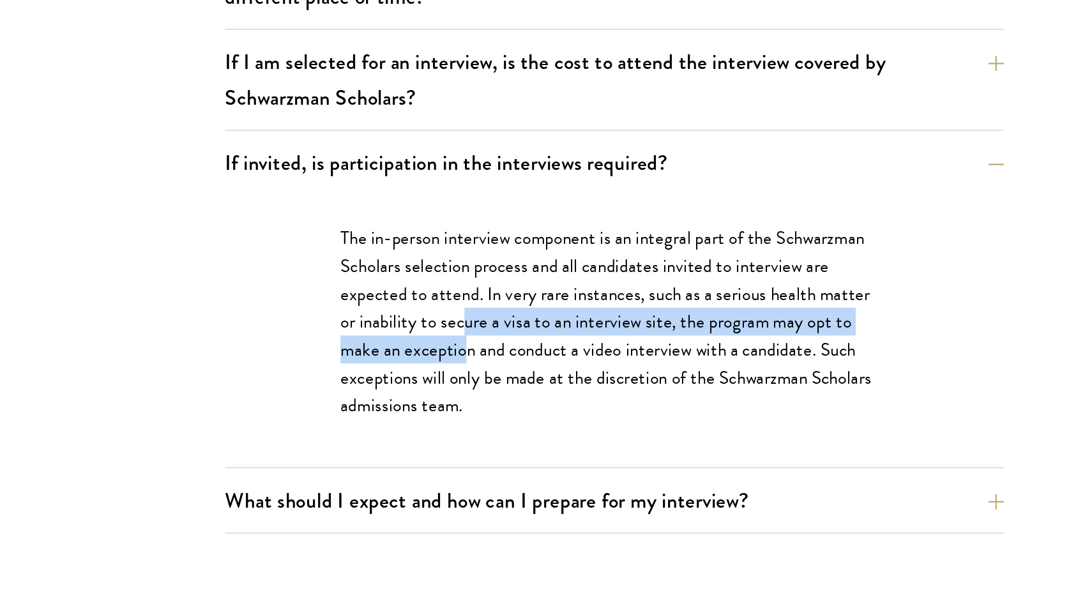
drag, startPoint x: 309, startPoint y: 220, endPoint x: 307, endPoint y: 237, distance: 17.3
click at [431, 350] on p "The in-person interview component is an integral part of the Schwarzman Scholar…" at bounding box center [613, 415] width 364 height 130
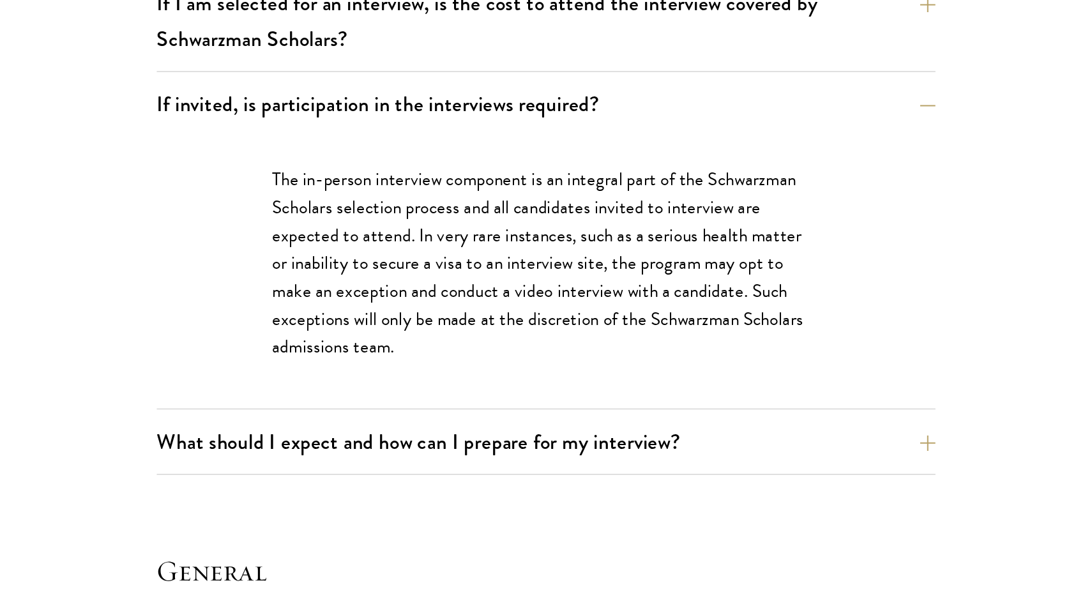
scroll to position [1504, 0]
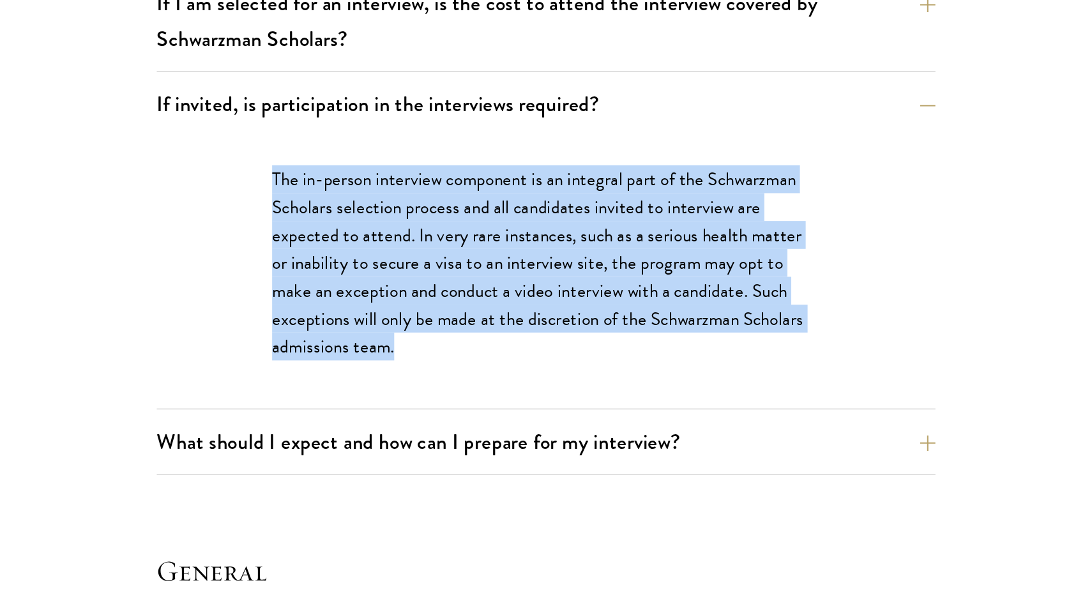
drag, startPoint x: 169, startPoint y: 118, endPoint x: 291, endPoint y: 233, distance: 167.2
click at [393, 292] on div "The in-person interview component is an integral part of the Schwarzman Scholar…" at bounding box center [613, 382] width 441 height 181
copy p "The in-person interview component is an integral part of the Schwarzman Scholar…"
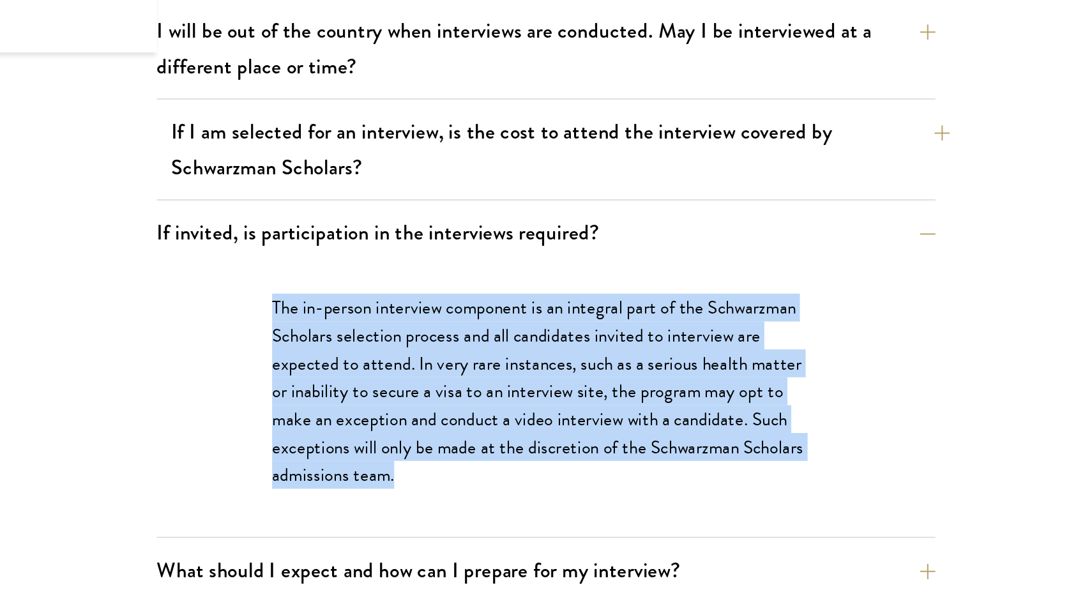
click at [527, 189] on button "If I am selected for an interview, is the cost to attend the interview covered …" at bounding box center [622, 215] width 517 height 52
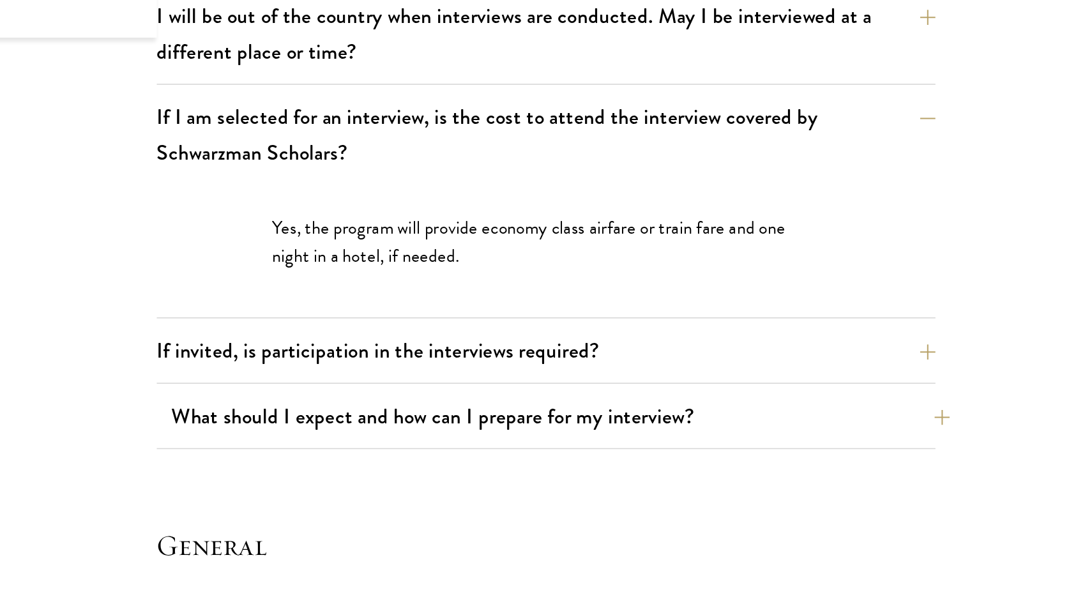
click at [440, 388] on button "What should I expect and how can I prepare for my interview?" at bounding box center [622, 402] width 517 height 29
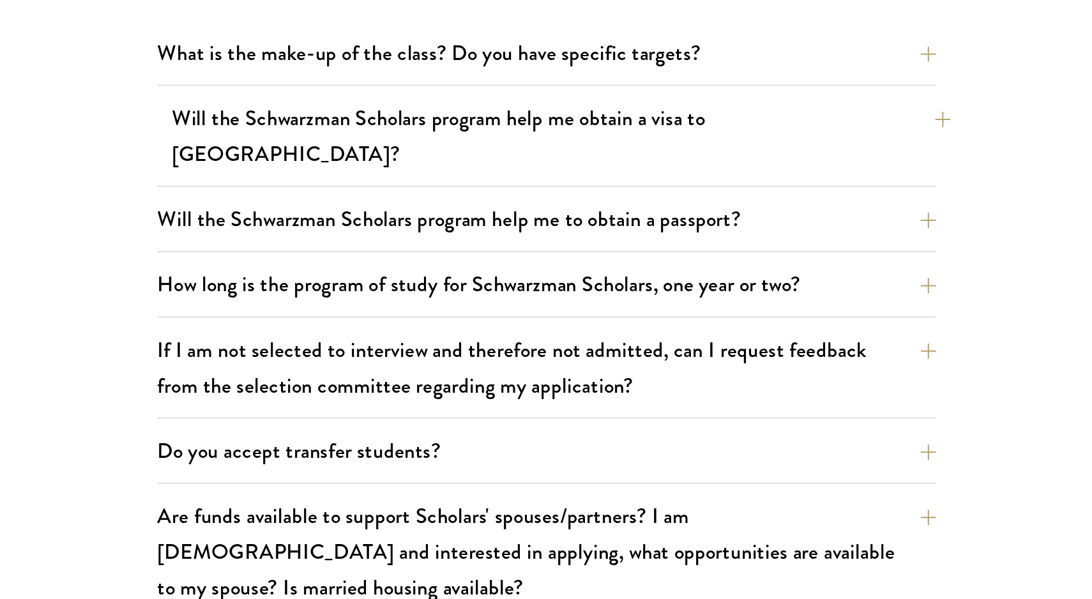
scroll to position [2522, 0]
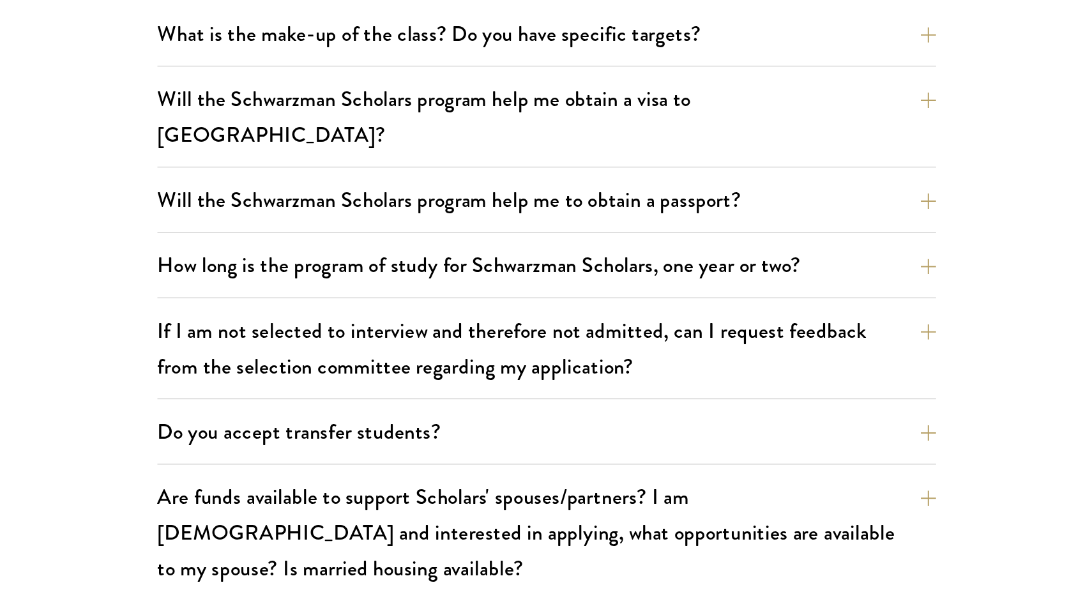
click at [452, 252] on div "Will the Schwarzman Scholars program help me obtain a visa to China? The Tsingh…" at bounding box center [613, 282] width 517 height 60
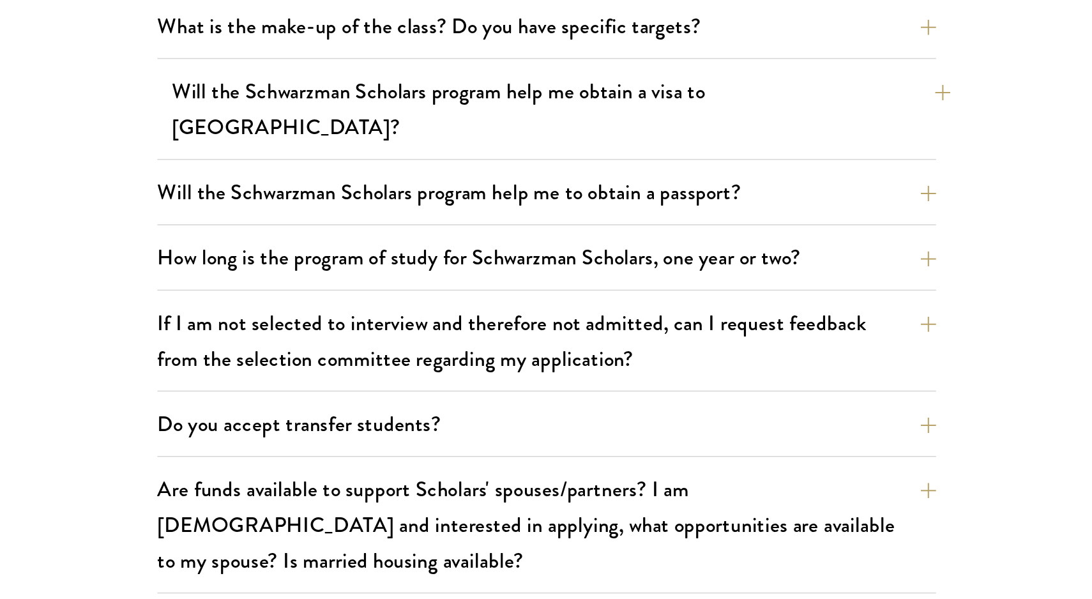
click at [384, 247] on button "Will the Schwarzman Scholars program help me obtain a visa to China?" at bounding box center [622, 273] width 517 height 52
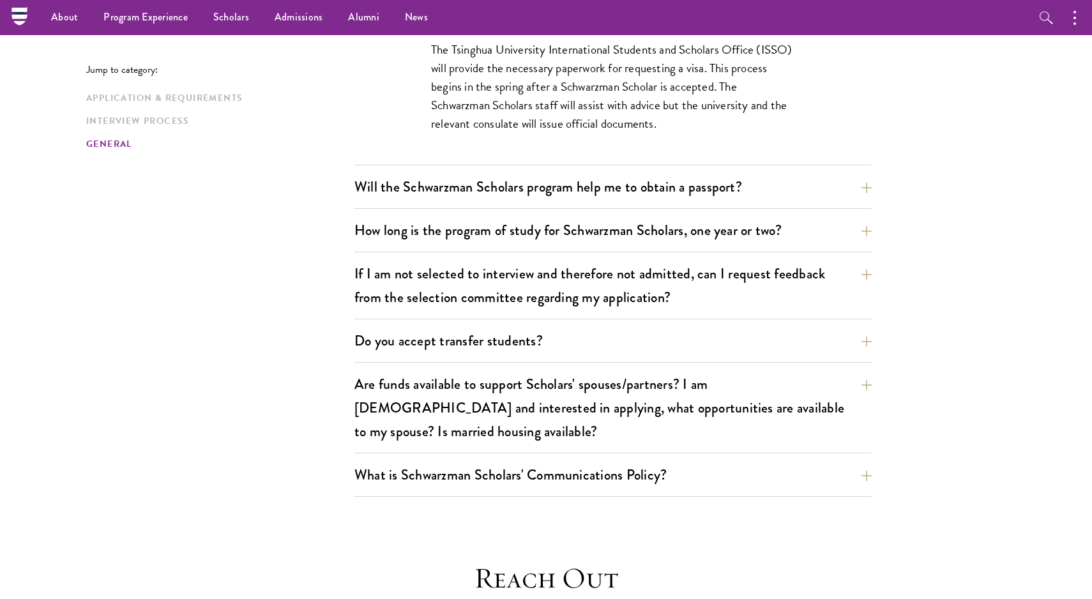
scroll to position [1886, 0]
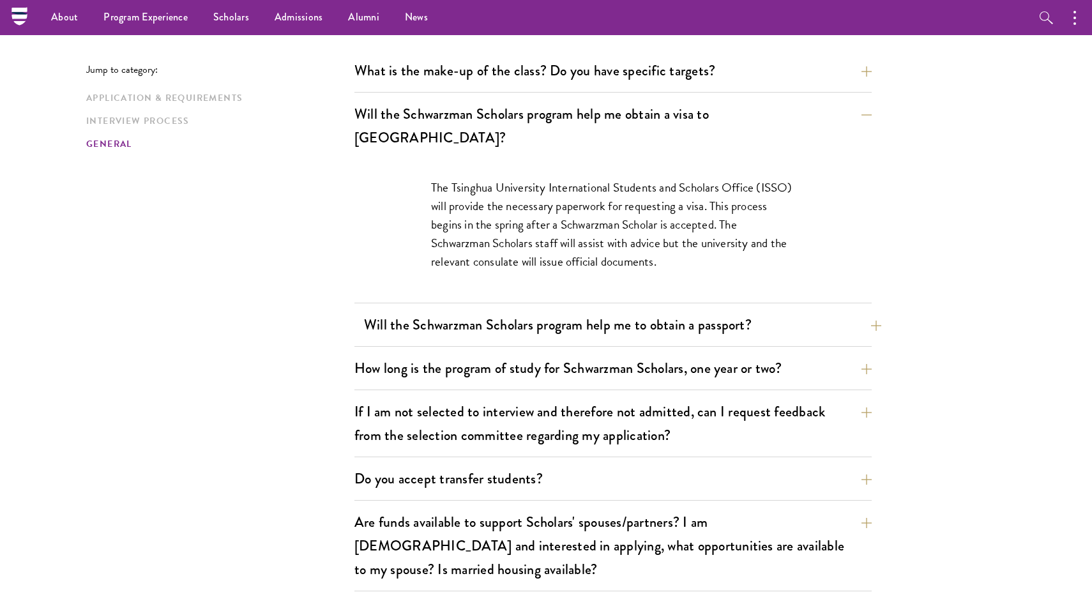
click at [470, 310] on button "Will the Schwarzman Scholars program help me to obtain a passport?" at bounding box center [622, 324] width 517 height 29
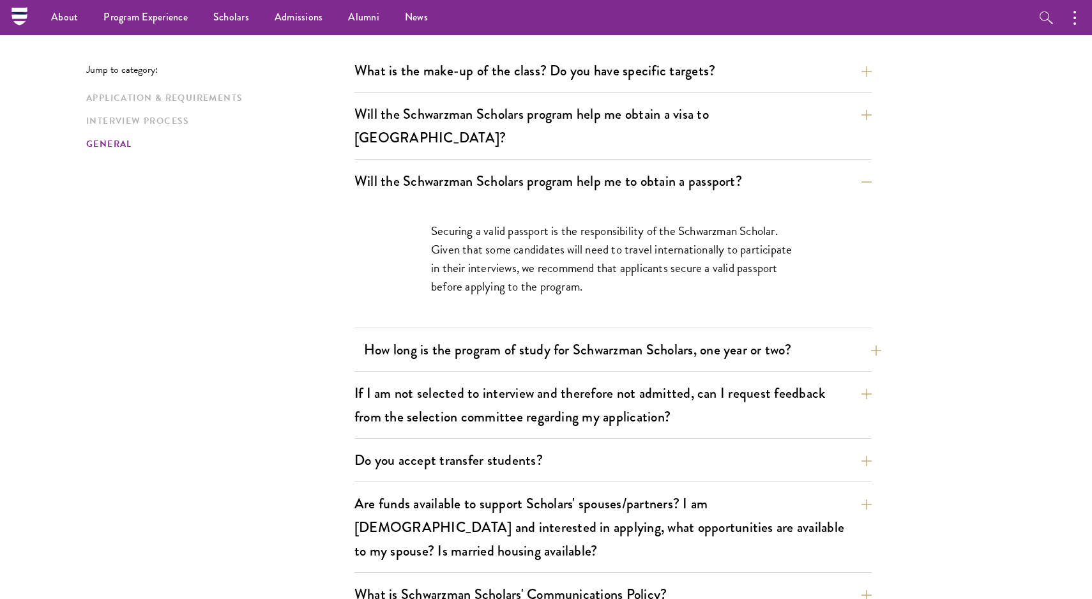
click at [461, 335] on button "How long is the program of study for Schwarzman Scholars, one year or two?" at bounding box center [622, 349] width 517 height 29
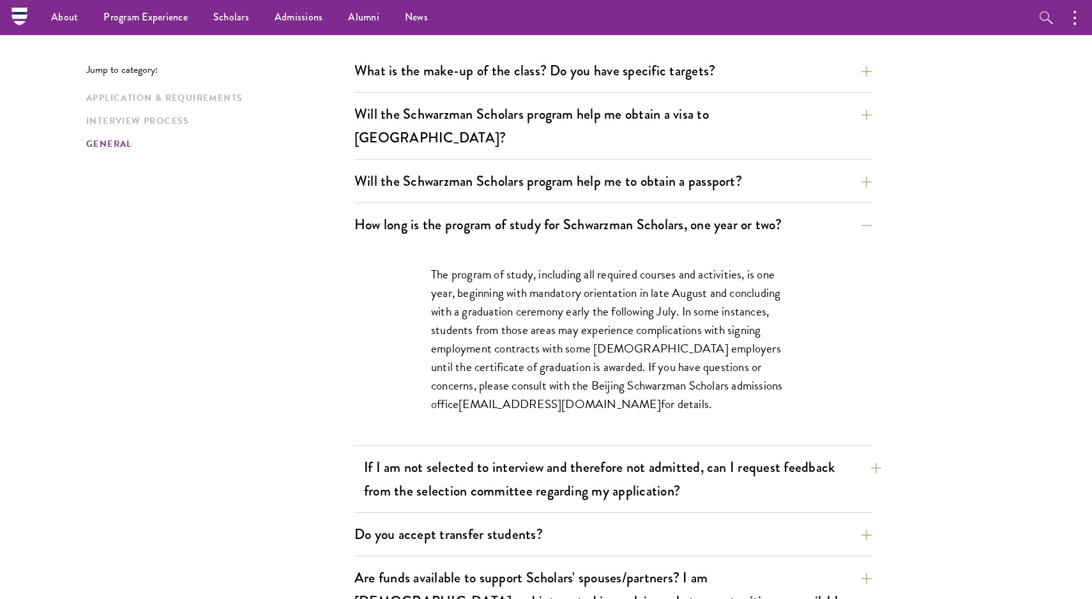
click at [434, 456] on button "If I am not selected to interview and therefore not admitted, can I request fee…" at bounding box center [622, 479] width 517 height 52
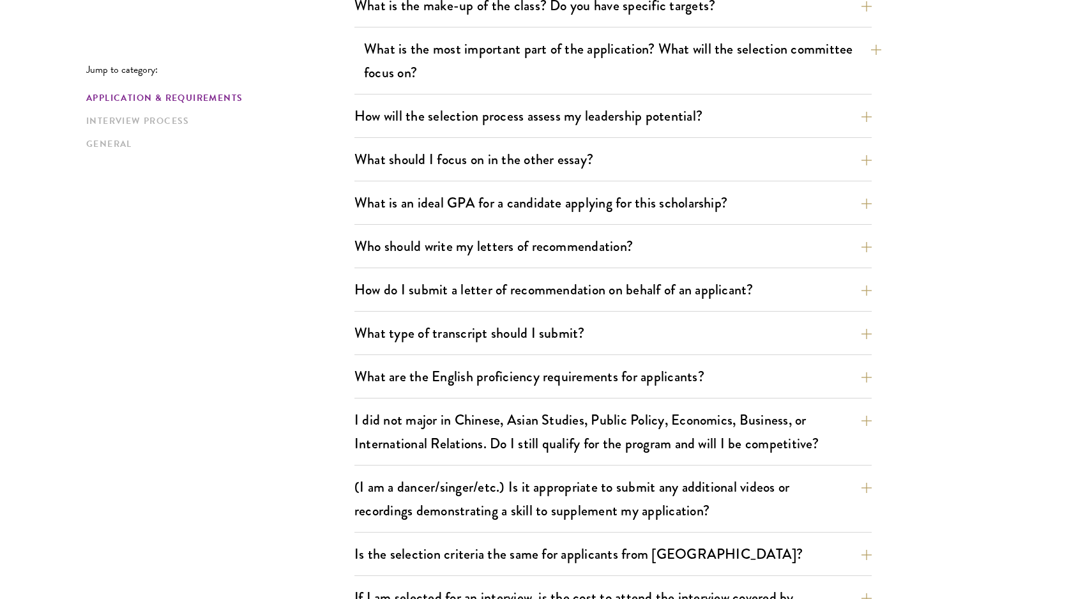
scroll to position [731, 0]
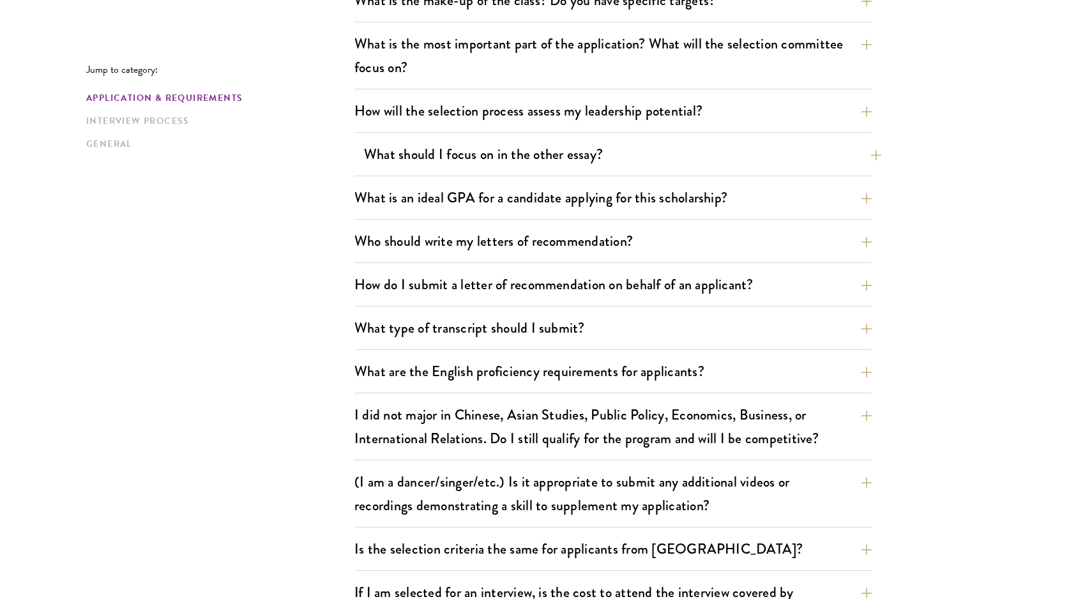
click at [461, 167] on button "What should I focus on in the other essay?" at bounding box center [622, 154] width 517 height 29
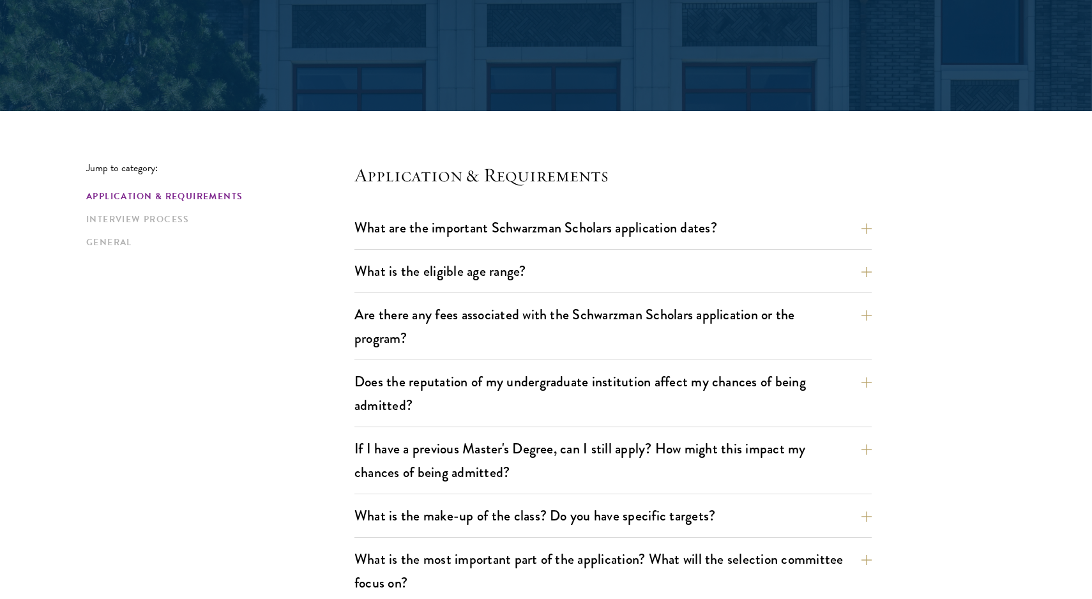
scroll to position [243, 0]
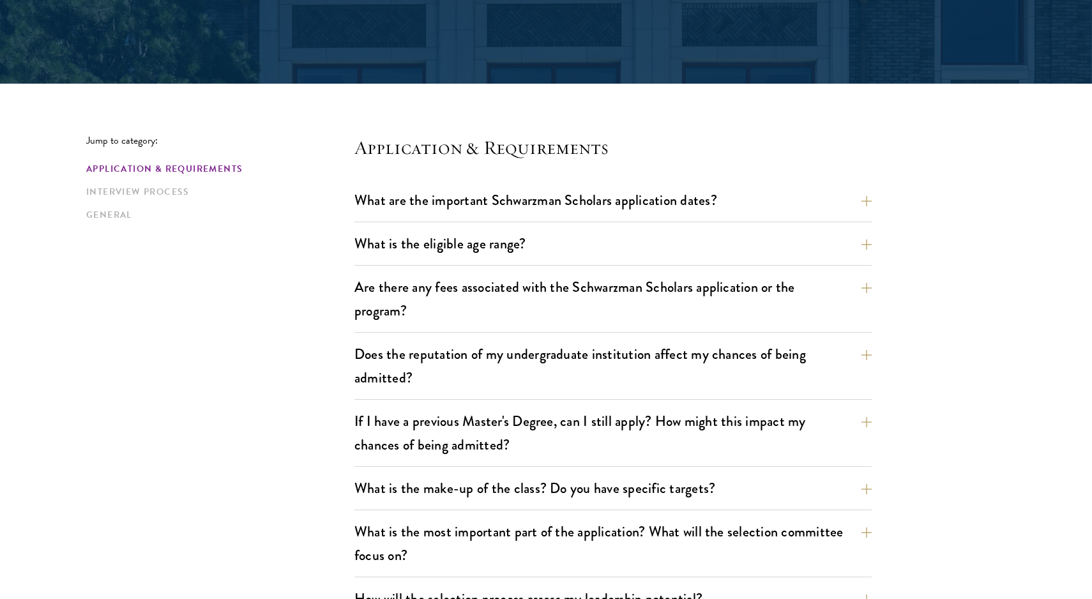
click at [158, 183] on div "Application & Requirements Interview Process General" at bounding box center [220, 191] width 268 height 59
click at [158, 189] on link "Interview Process" at bounding box center [216, 191] width 261 height 13
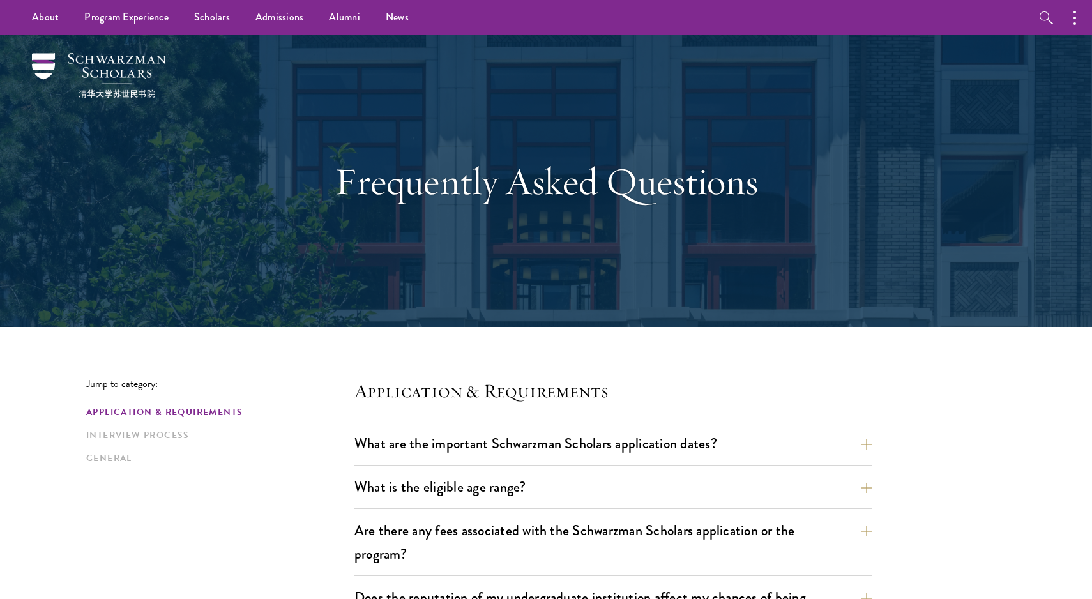
scroll to position [0, 0]
